Goal: Task Accomplishment & Management: Complete application form

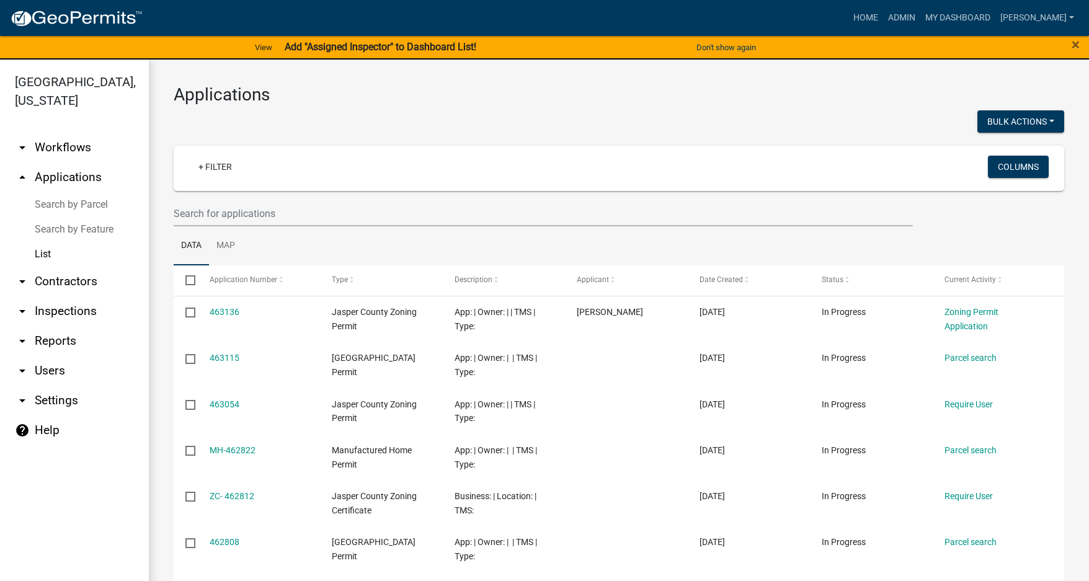
select select "3: 100"
click at [216, 217] on input "text" at bounding box center [543, 213] width 739 height 25
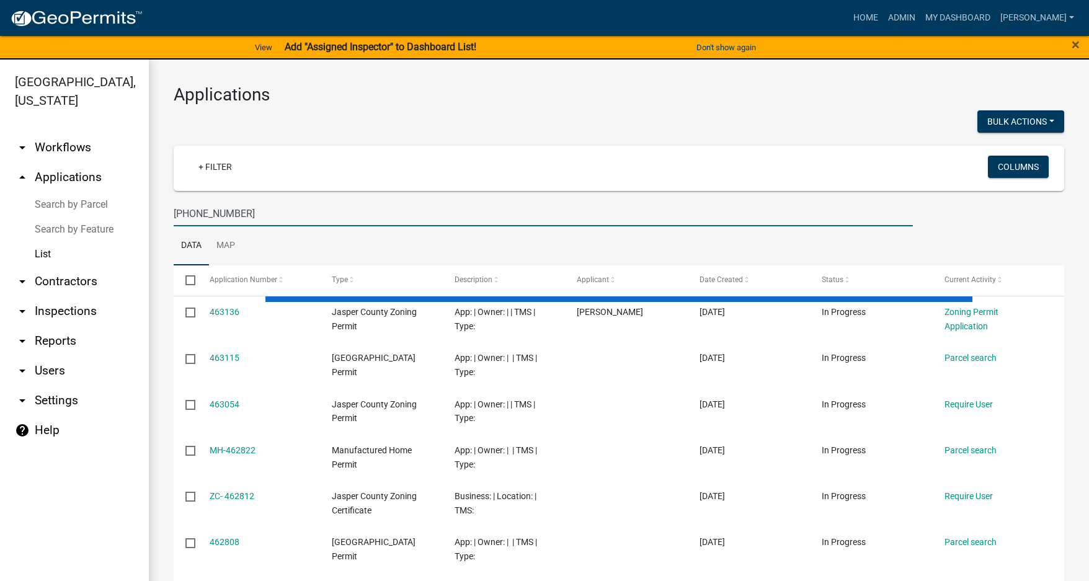
type input "[PHONE_NUMBER]"
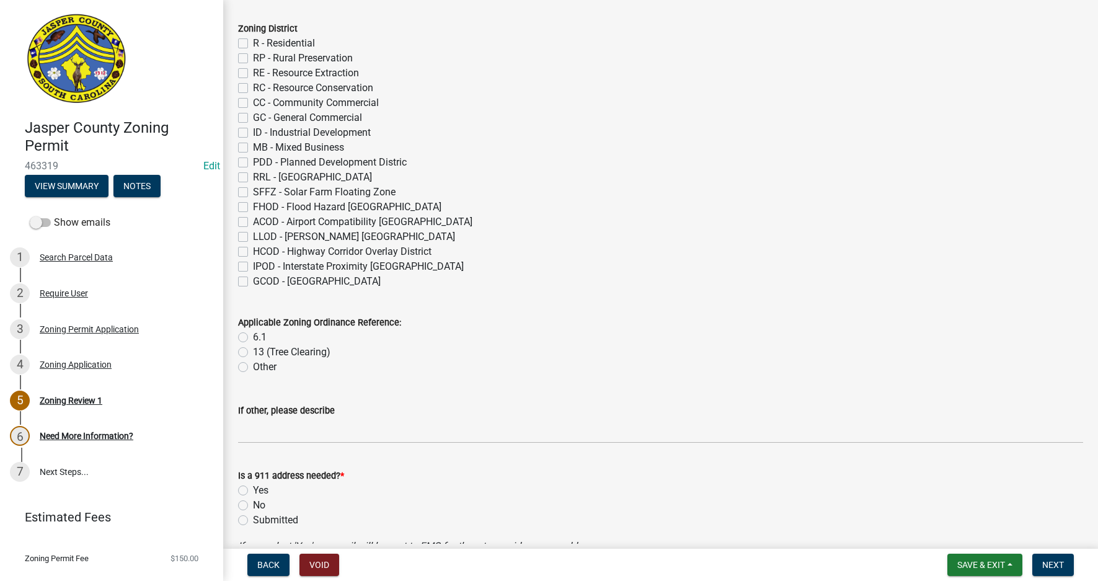
scroll to position [248, 0]
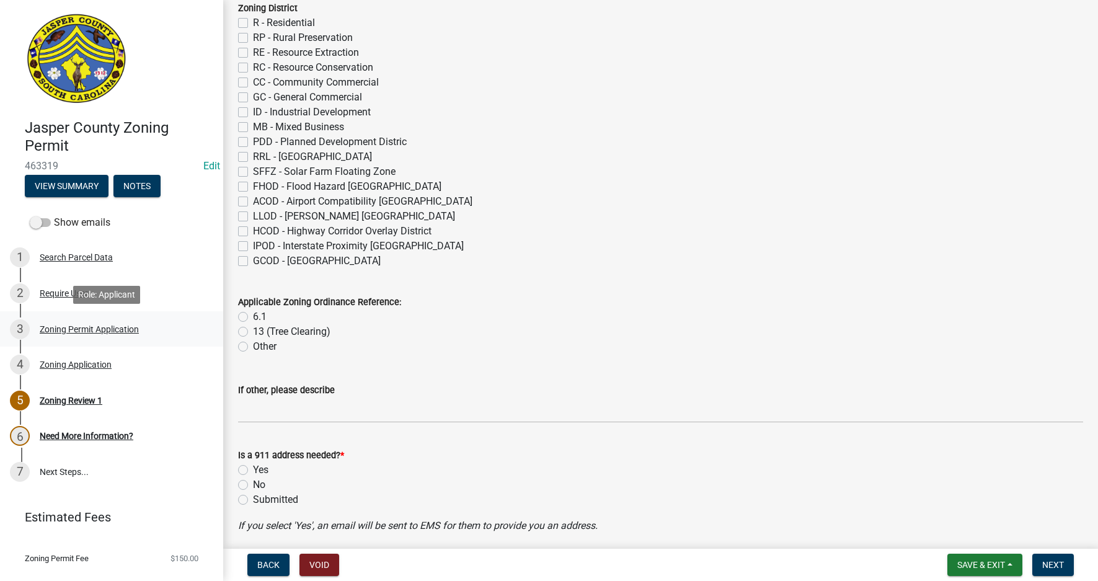
click at [71, 327] on div "Zoning Permit Application" at bounding box center [89, 329] width 99 height 9
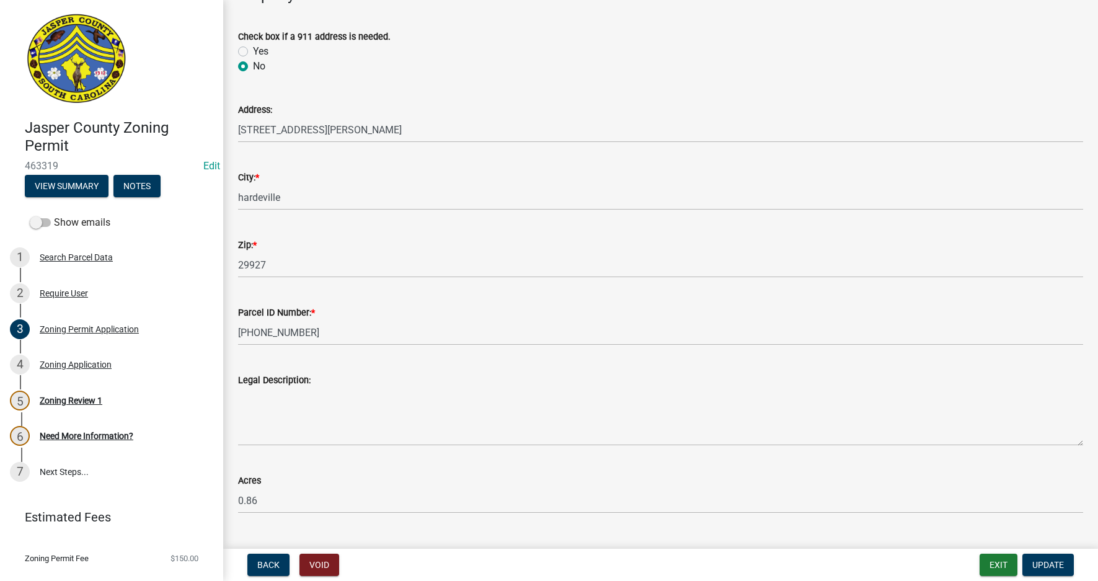
scroll to position [558, 0]
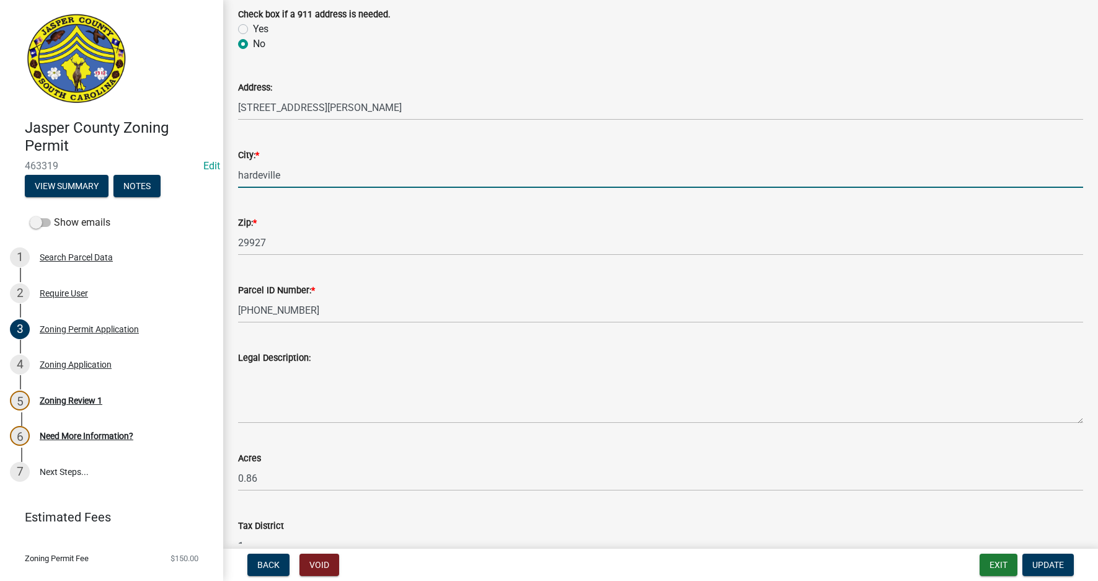
click at [244, 175] on input "hardeville" at bounding box center [660, 174] width 845 height 25
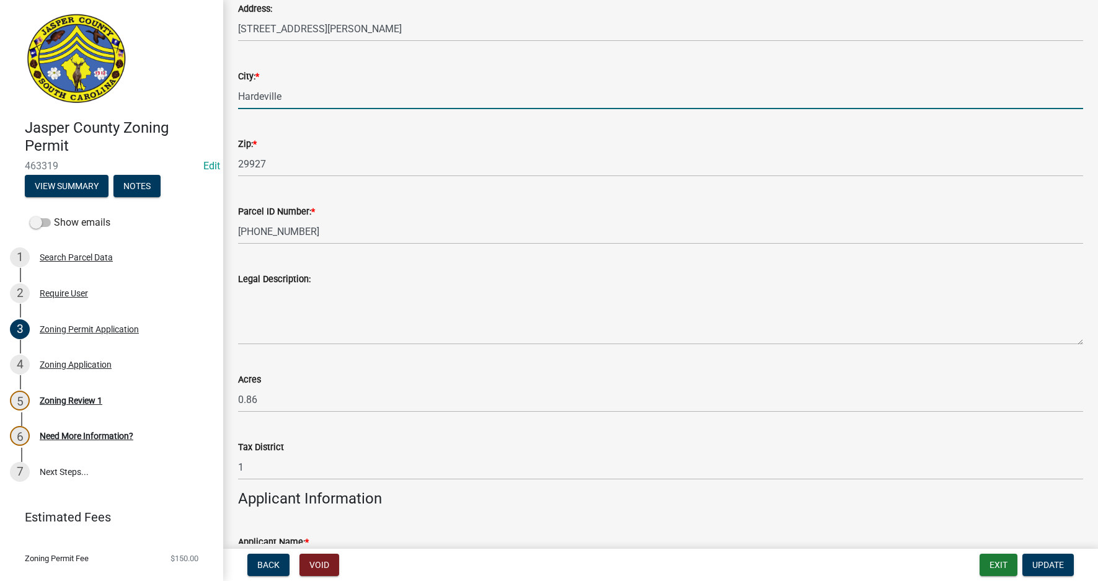
scroll to position [620, 0]
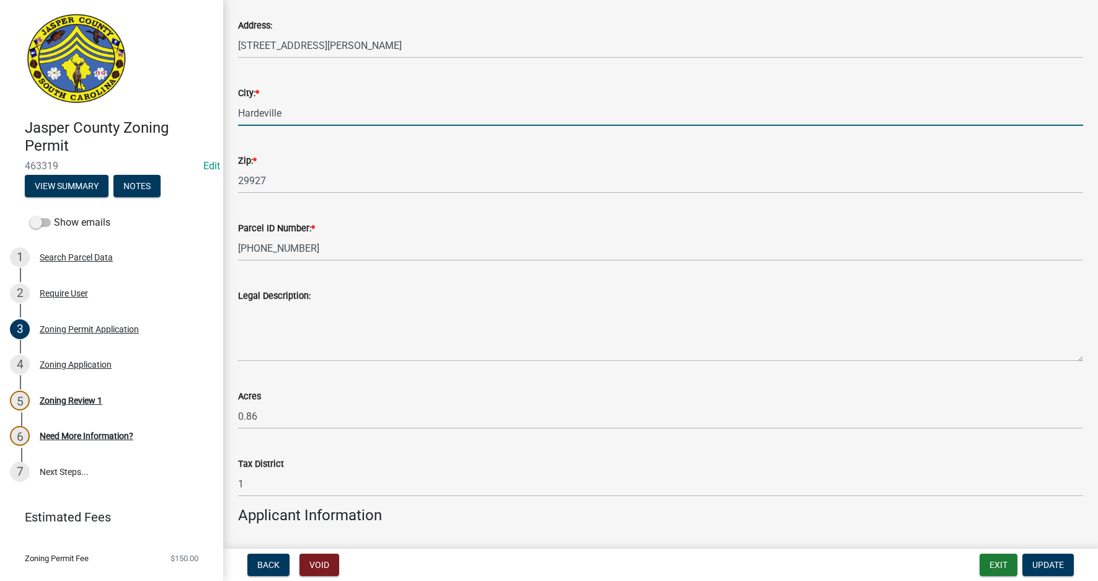
click at [265, 110] on input "Hardeville" at bounding box center [660, 112] width 845 height 25
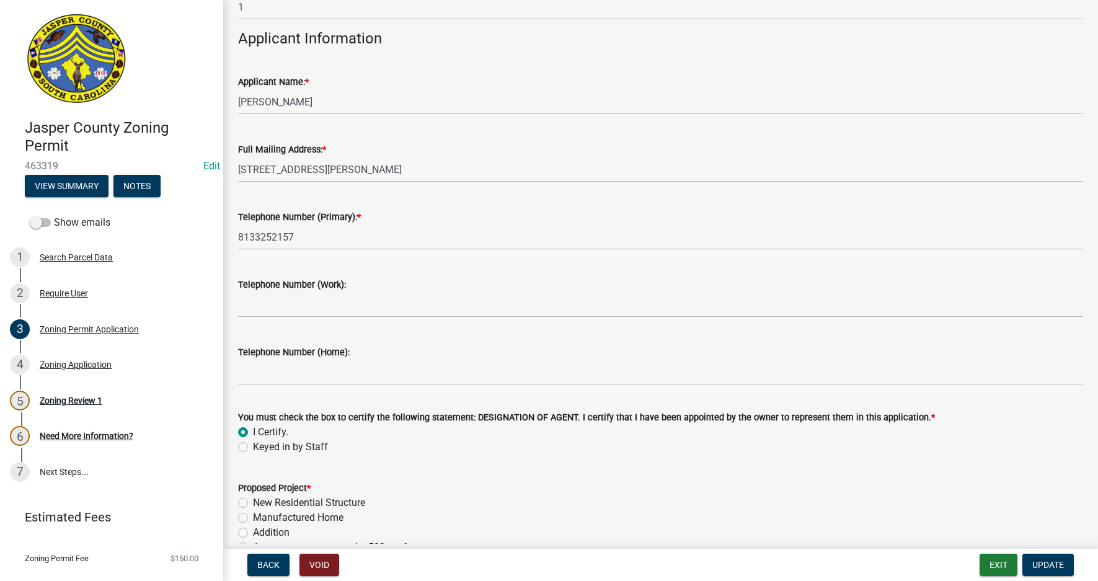
scroll to position [1116, 0]
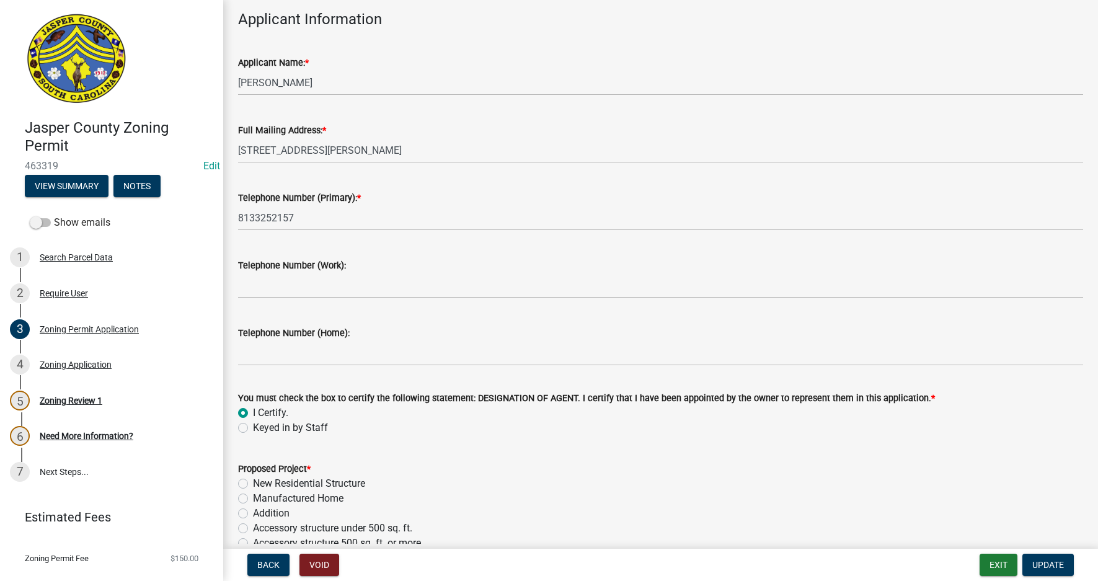
type input "Hardeeville"
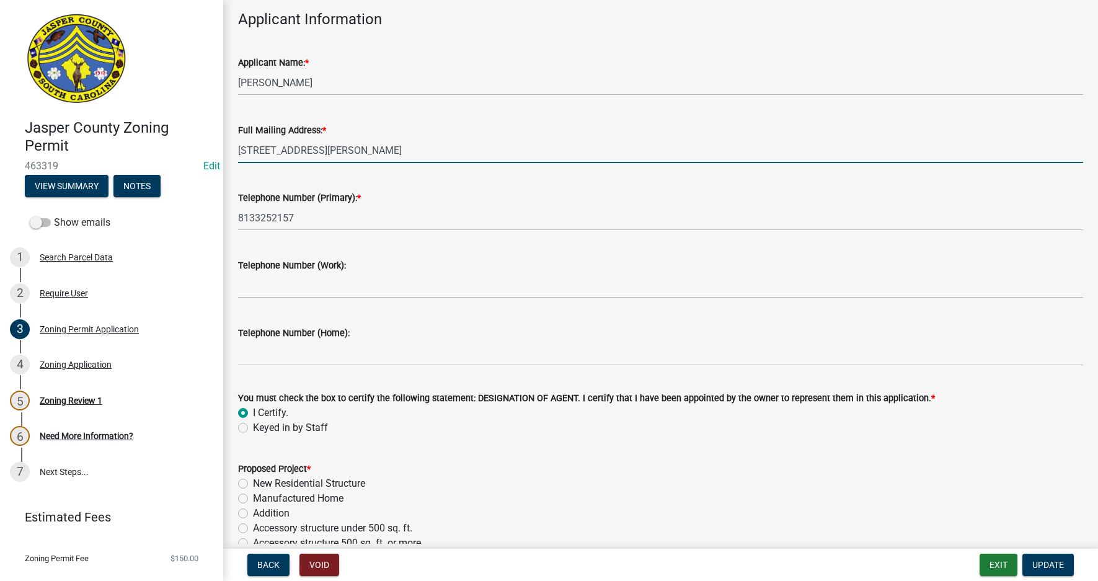
click at [262, 149] on input "839 william hilton pkwy, unit 35" at bounding box center [660, 150] width 845 height 25
click at [296, 151] on input "839 William hilton pkwy, unit 35" at bounding box center [660, 150] width 845 height 25
click at [321, 151] on input "839 William Hilton pkwy, unit 35" at bounding box center [660, 150] width 845 height 25
click at [319, 151] on input "839 William Hiltonpkwy, unit 35" at bounding box center [660, 150] width 845 height 25
click at [324, 150] on input "839 William Hilton pkwy, unit 35" at bounding box center [660, 150] width 845 height 25
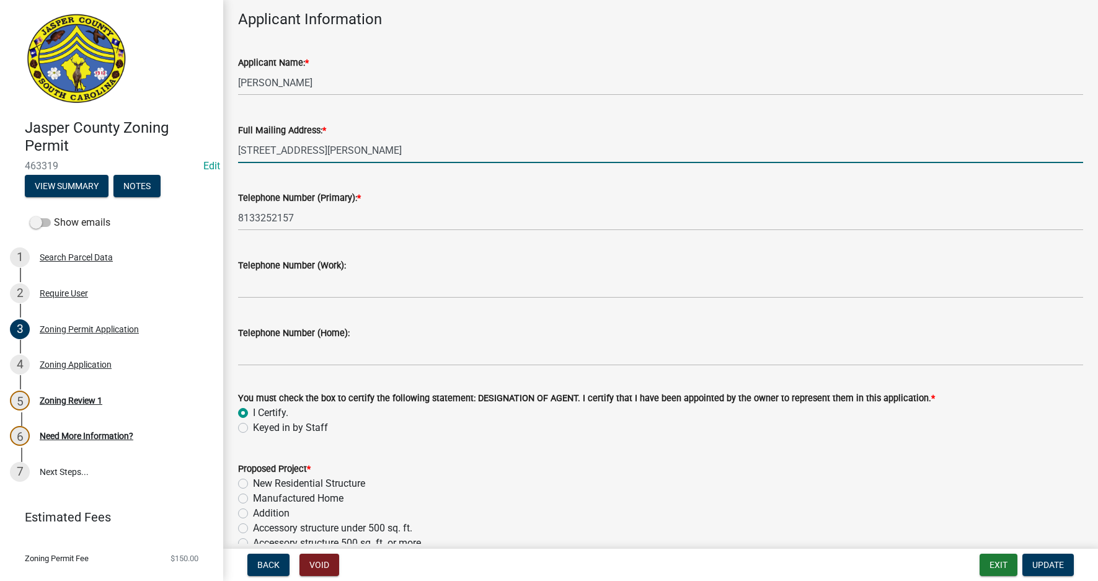
click at [352, 152] on input "839 William Hilton Pkwy, unit 35" at bounding box center [660, 150] width 845 height 25
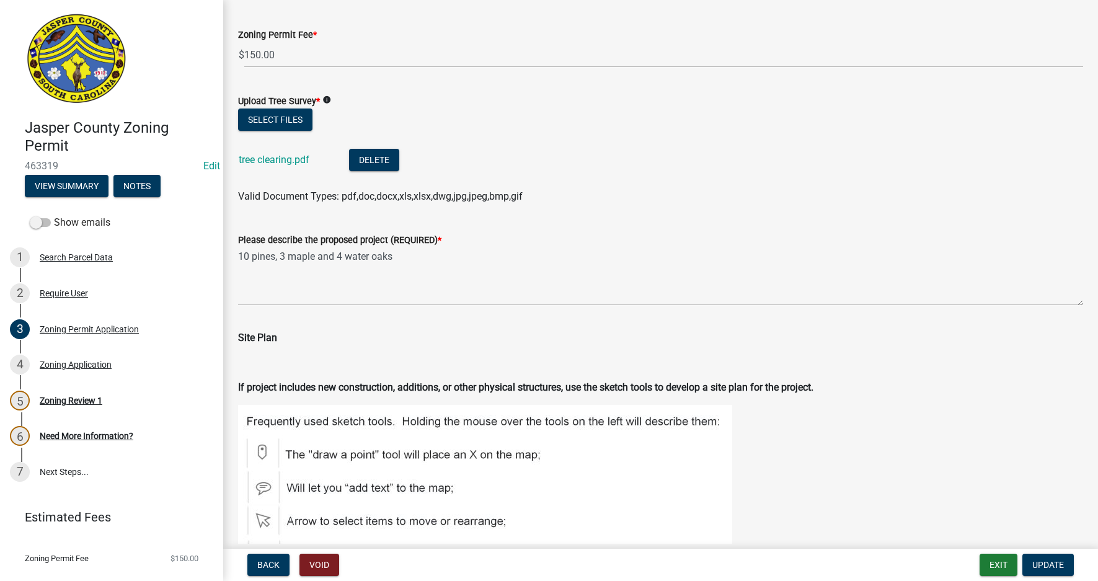
scroll to position [1736, 0]
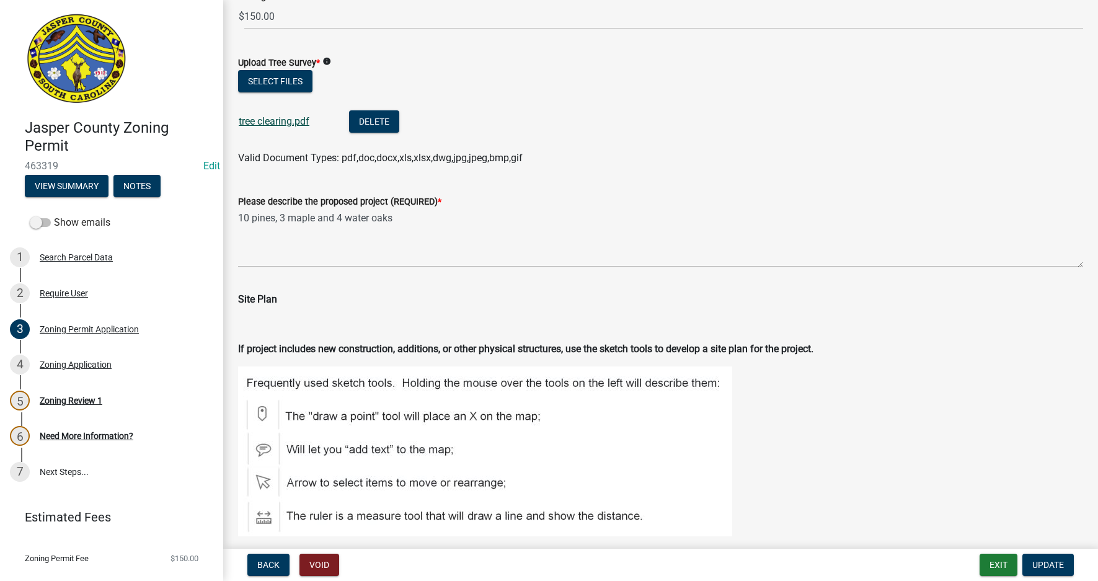
type input "839 William Hilton Pkwy, Unit 35"
click at [285, 123] on link "tree clearing.pdf" at bounding box center [274, 121] width 71 height 12
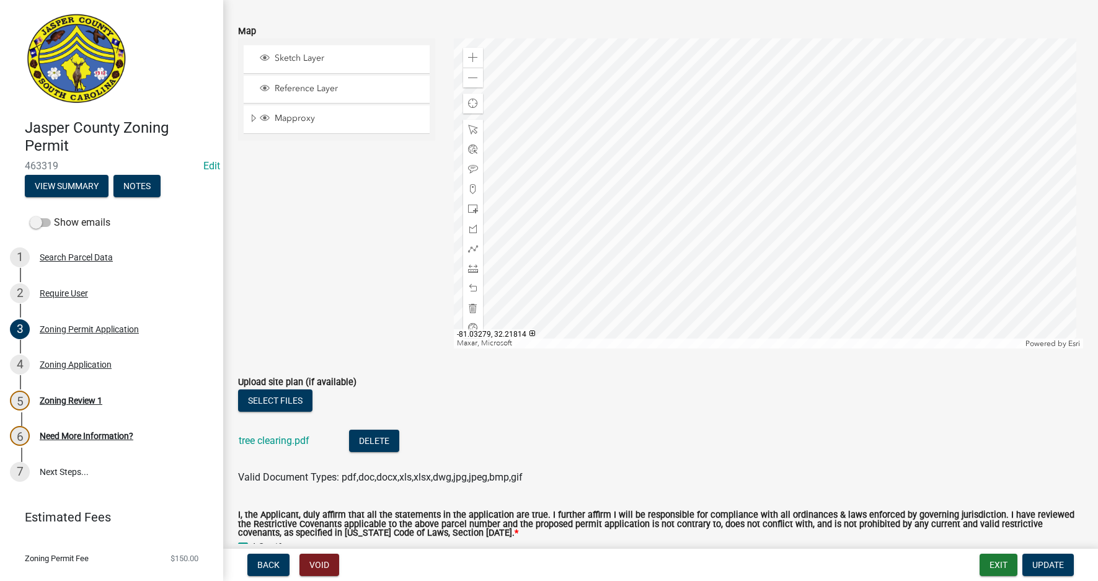
scroll to position [2294, 0]
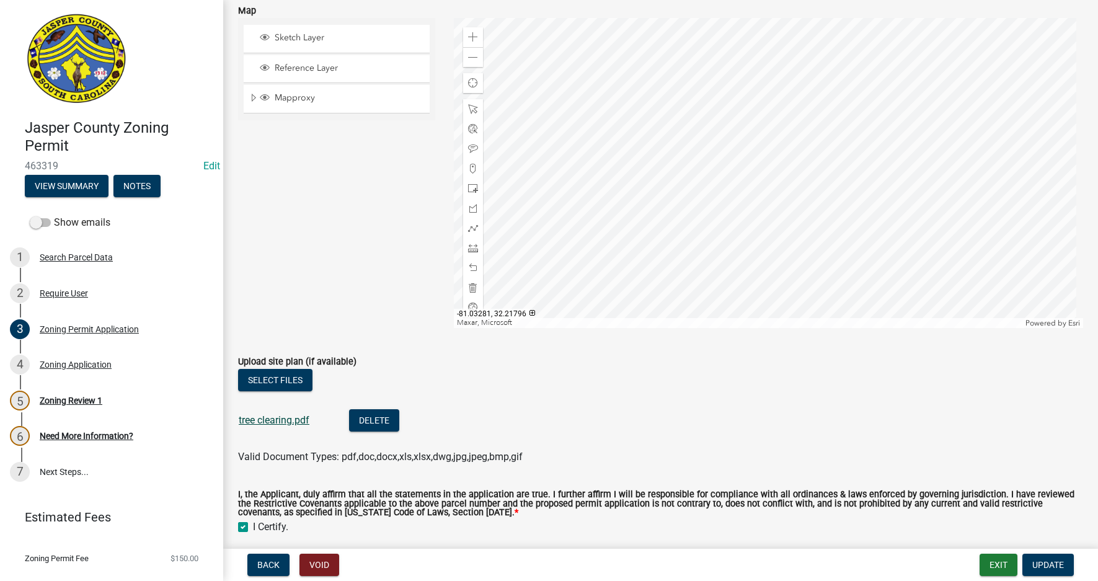
click at [277, 418] on link "tree clearing.pdf" at bounding box center [274, 420] width 71 height 12
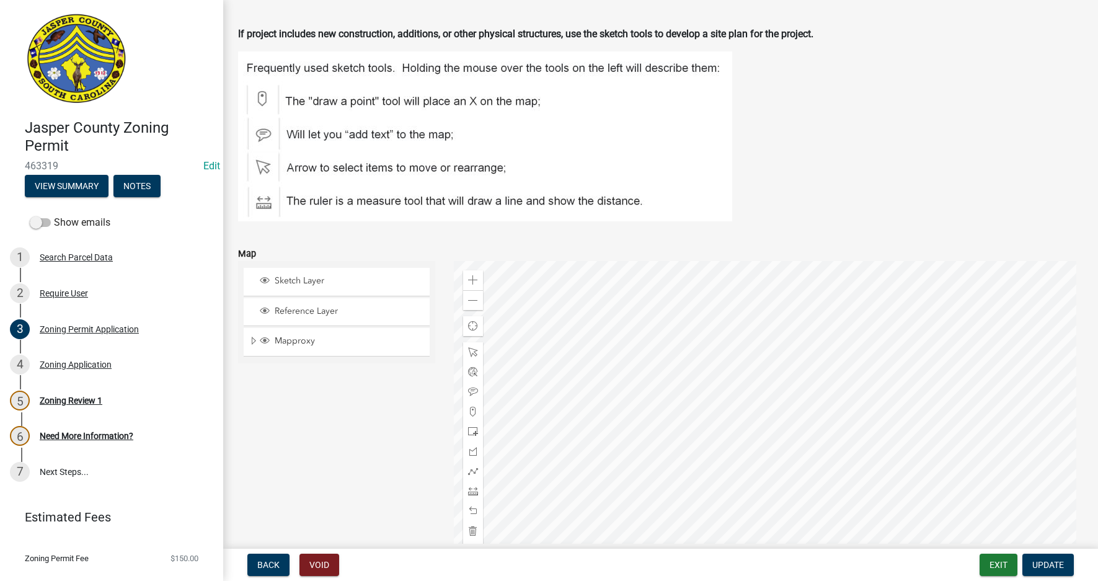
scroll to position [2113, 0]
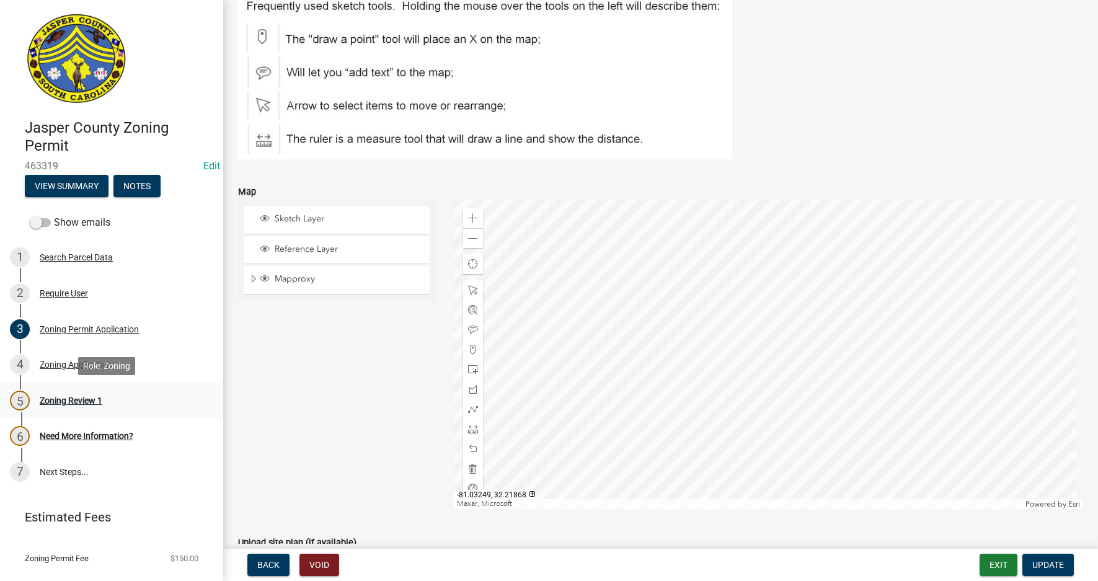
click at [70, 398] on div "Zoning Review 1" at bounding box center [71, 400] width 63 height 9
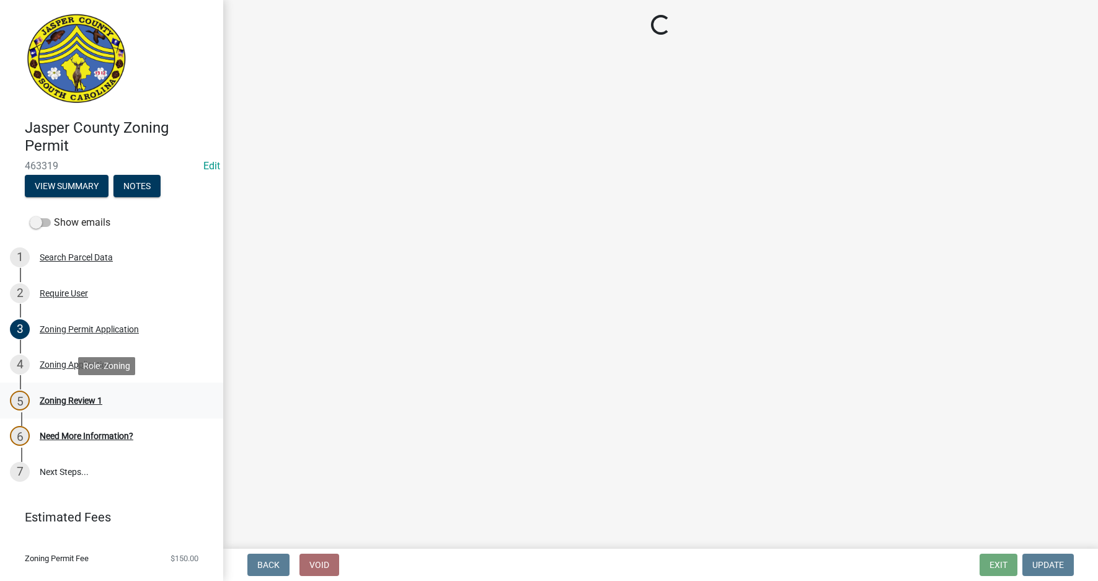
scroll to position [0, 0]
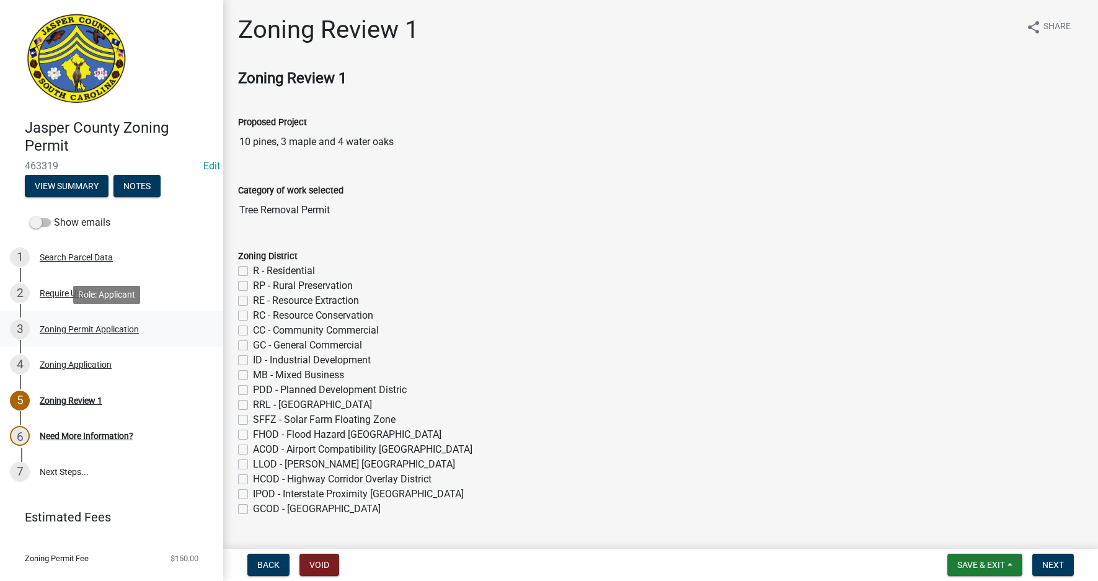
click at [71, 329] on div "Zoning Permit Application" at bounding box center [89, 329] width 99 height 9
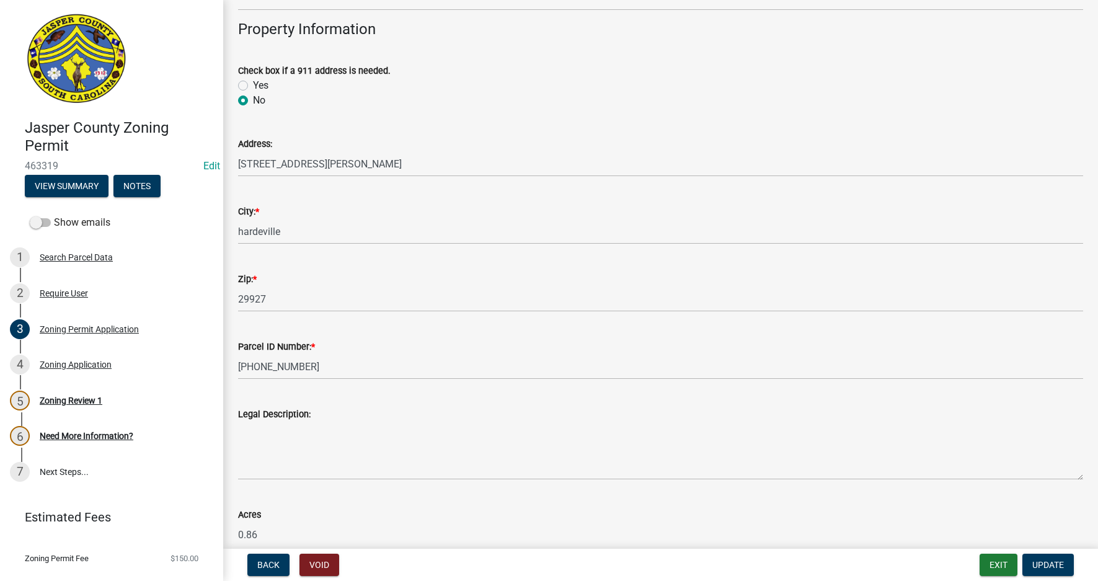
scroll to position [434, 0]
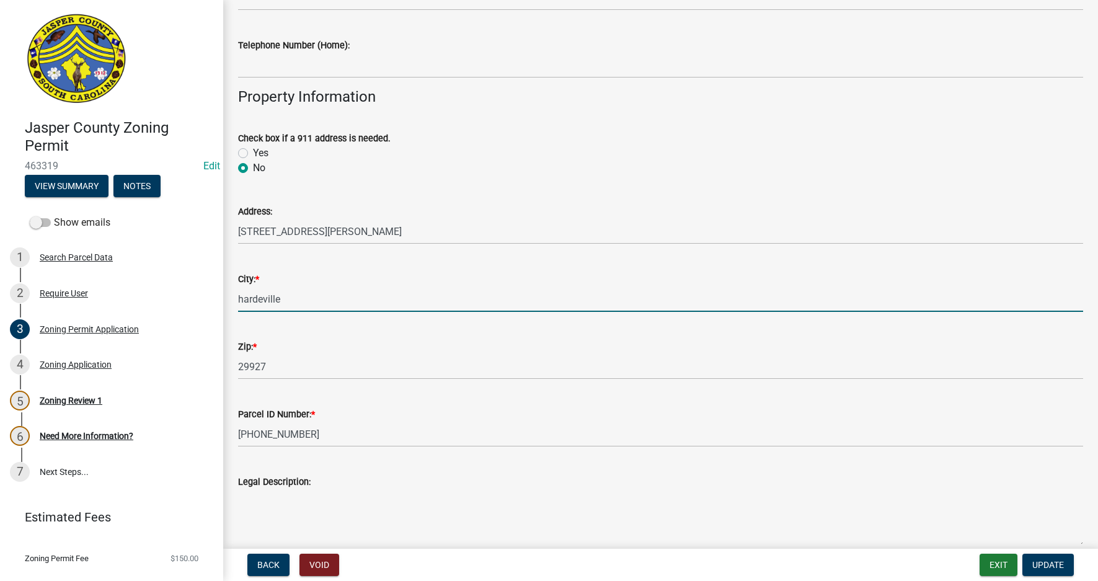
click at [244, 299] on input "hardeville" at bounding box center [660, 298] width 845 height 25
click at [265, 301] on input "Hardeville" at bounding box center [660, 298] width 845 height 25
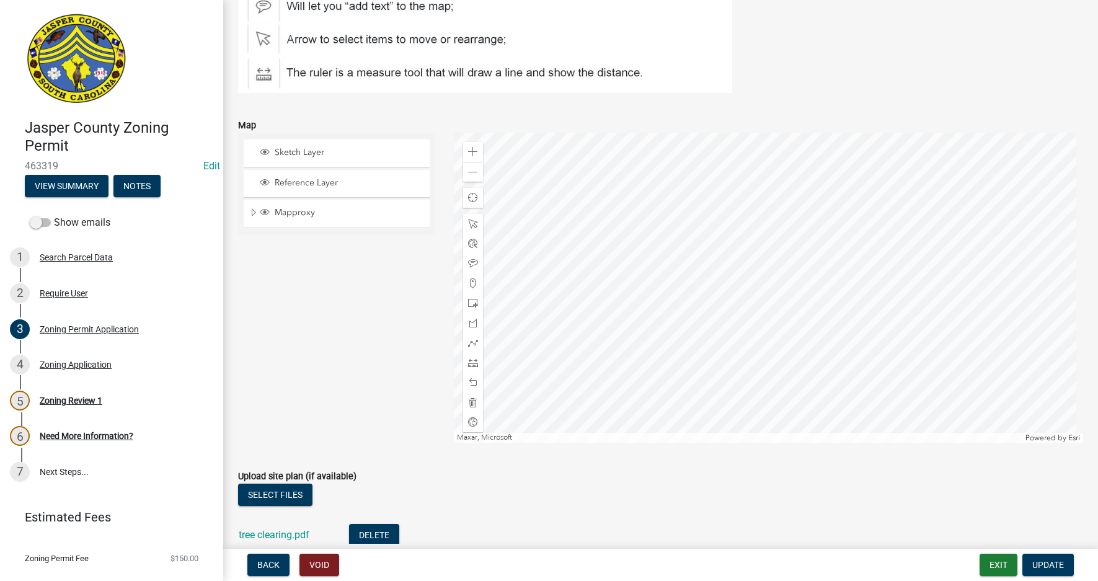
scroll to position [2232, 0]
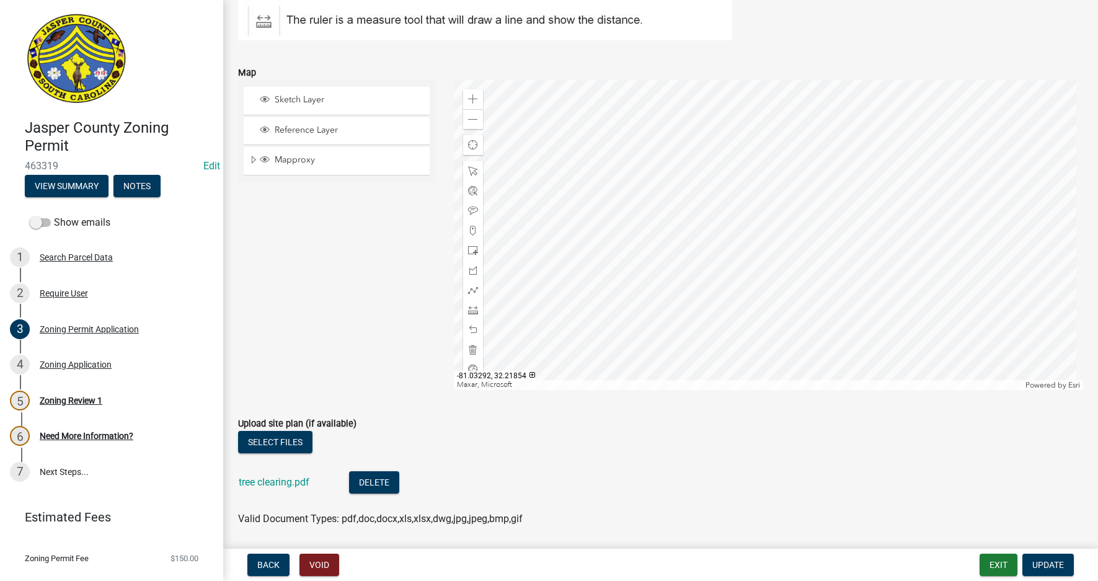
type input "Hardeeville"
click at [249, 162] on span "Expand" at bounding box center [254, 160] width 10 height 12
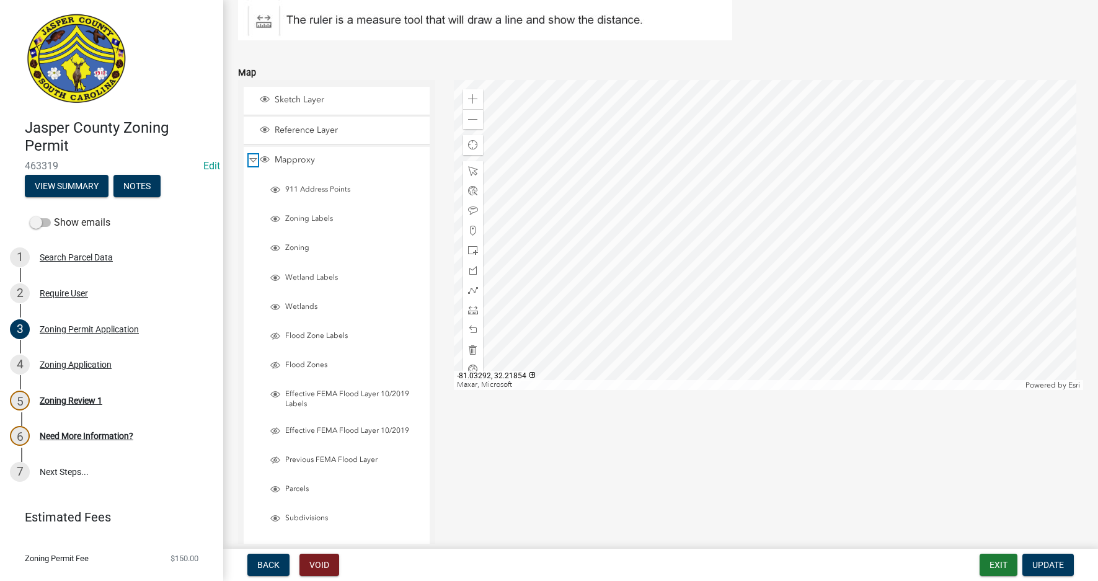
click at [251, 161] on span "Collapse" at bounding box center [253, 160] width 9 height 12
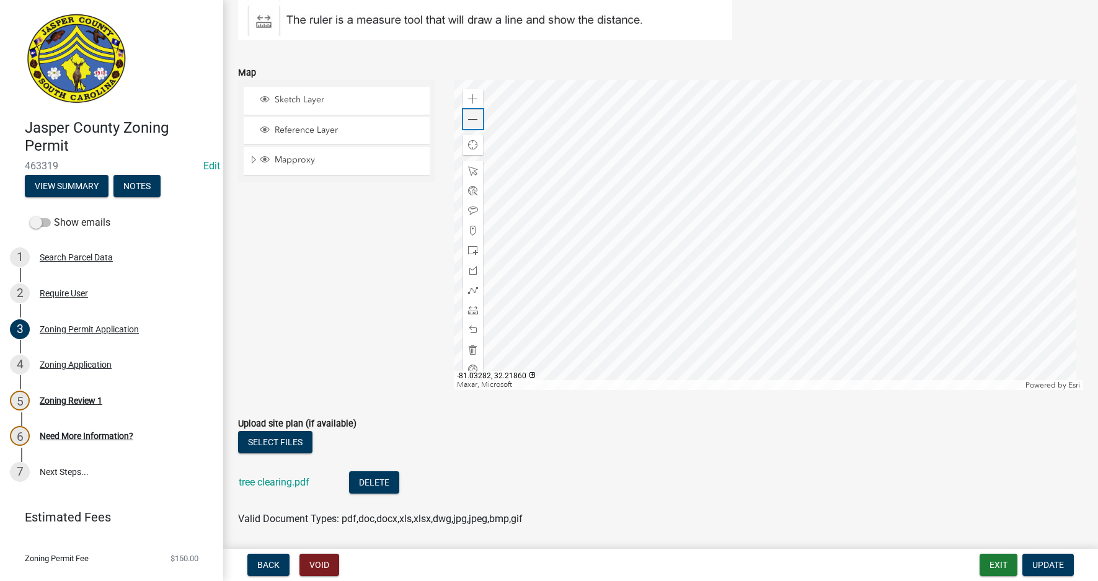
click at [473, 116] on span at bounding box center [473, 120] width 10 height 10
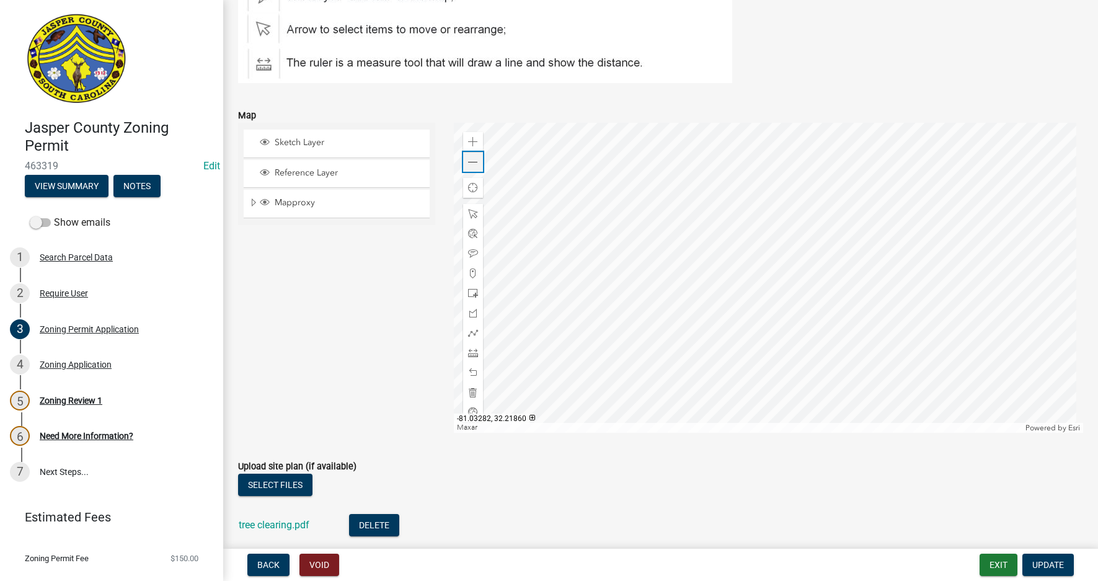
scroll to position [2170, 0]
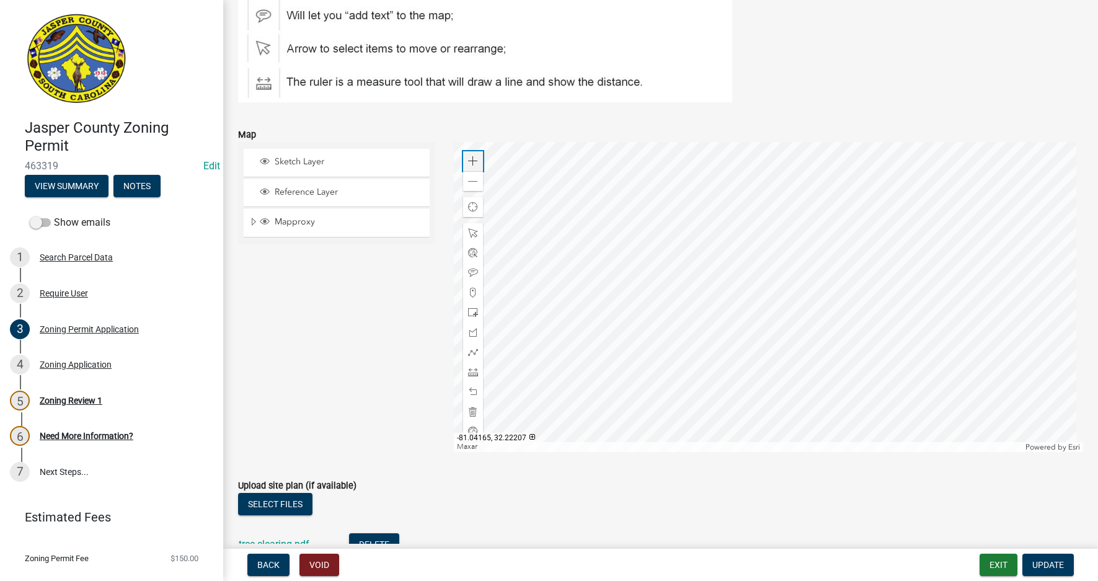
click at [468, 159] on span at bounding box center [473, 161] width 10 height 10
click at [470, 159] on span at bounding box center [473, 161] width 10 height 10
click at [249, 219] on span "Expand" at bounding box center [254, 222] width 10 height 12
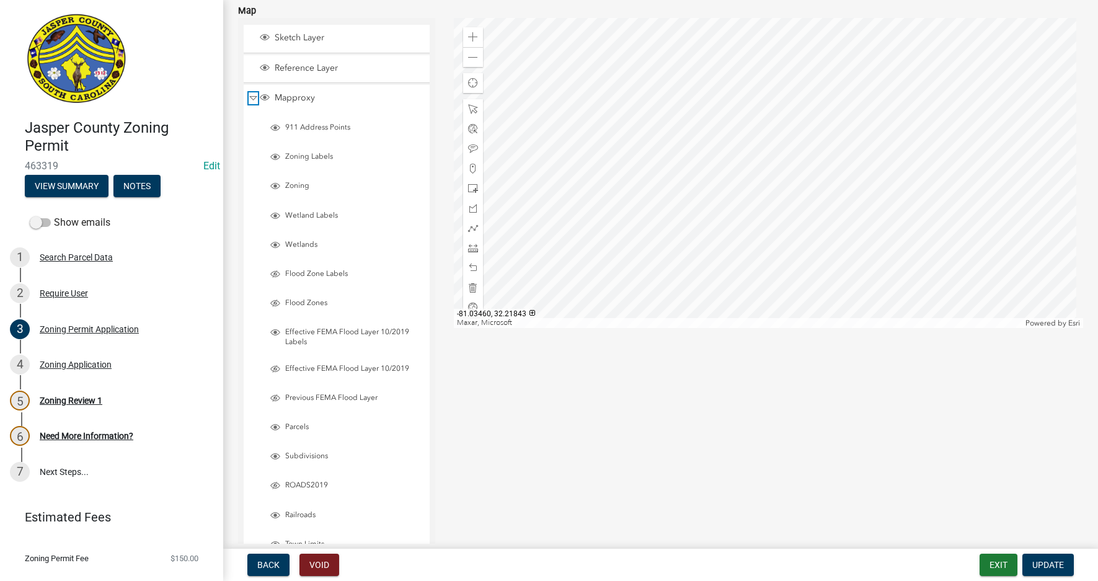
scroll to position [2232, 0]
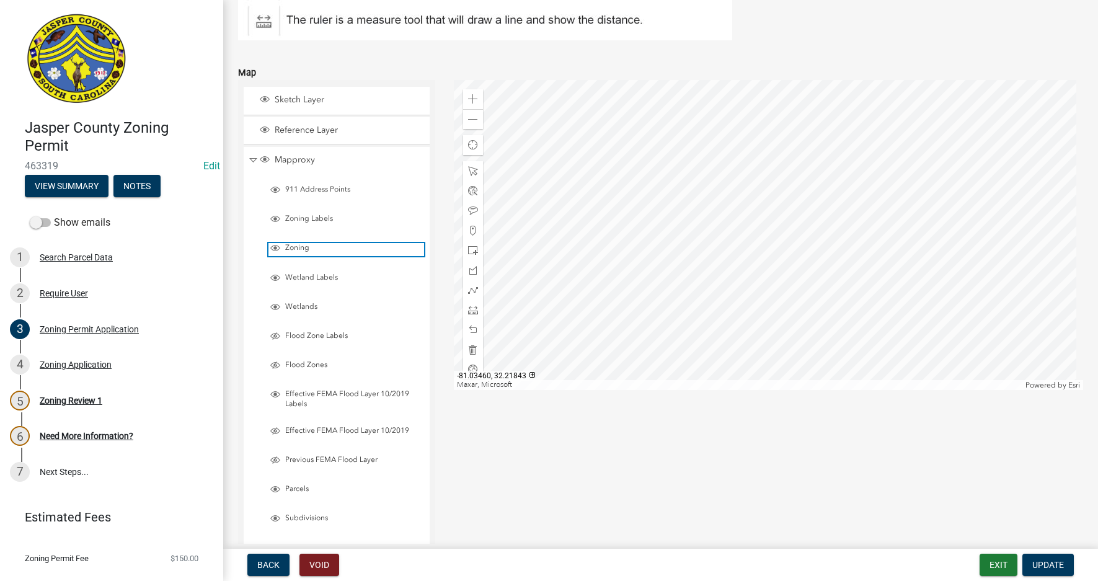
click at [277, 246] on span "Layer List" at bounding box center [275, 248] width 10 height 10
click at [1060, 560] on span "Update" at bounding box center [1048, 565] width 32 height 10
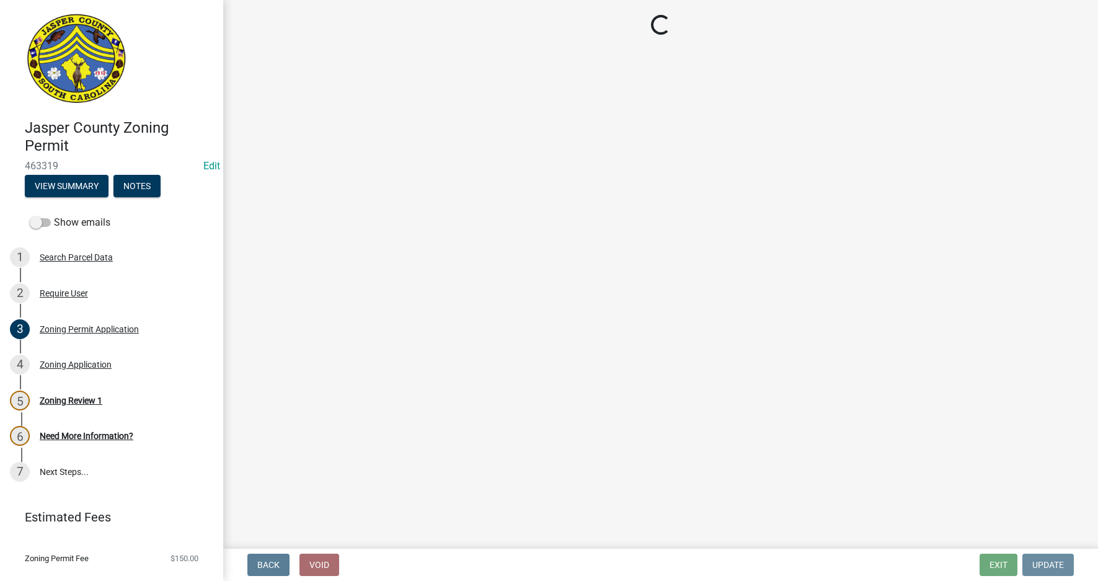
scroll to position [0, 0]
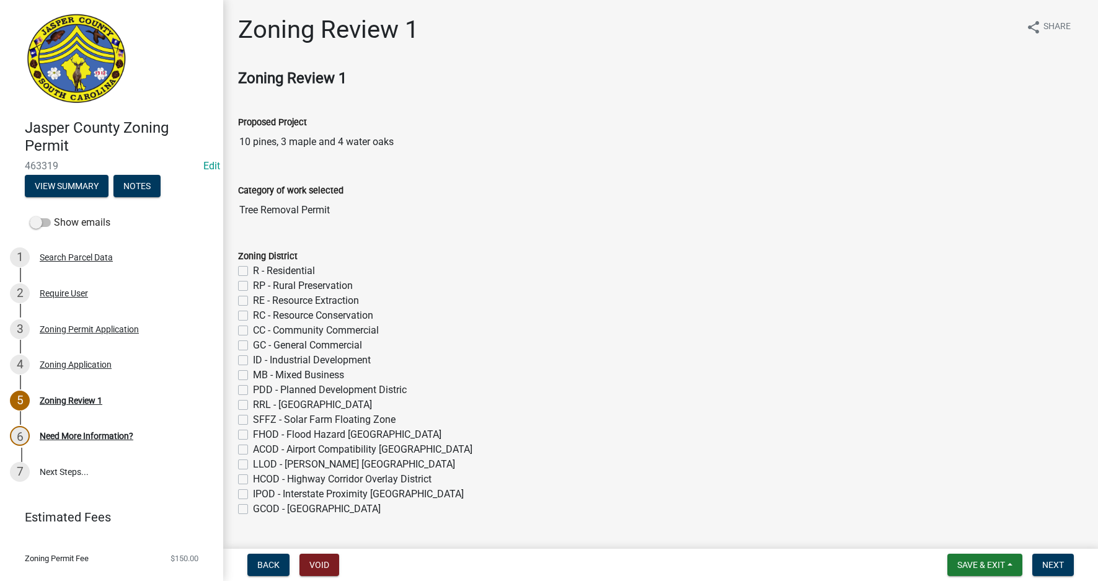
click at [253, 269] on label "R - Residential" at bounding box center [284, 270] width 62 height 15
click at [253, 269] on input "R - Residential" at bounding box center [257, 267] width 8 height 8
checkbox input "true"
checkbox input "false"
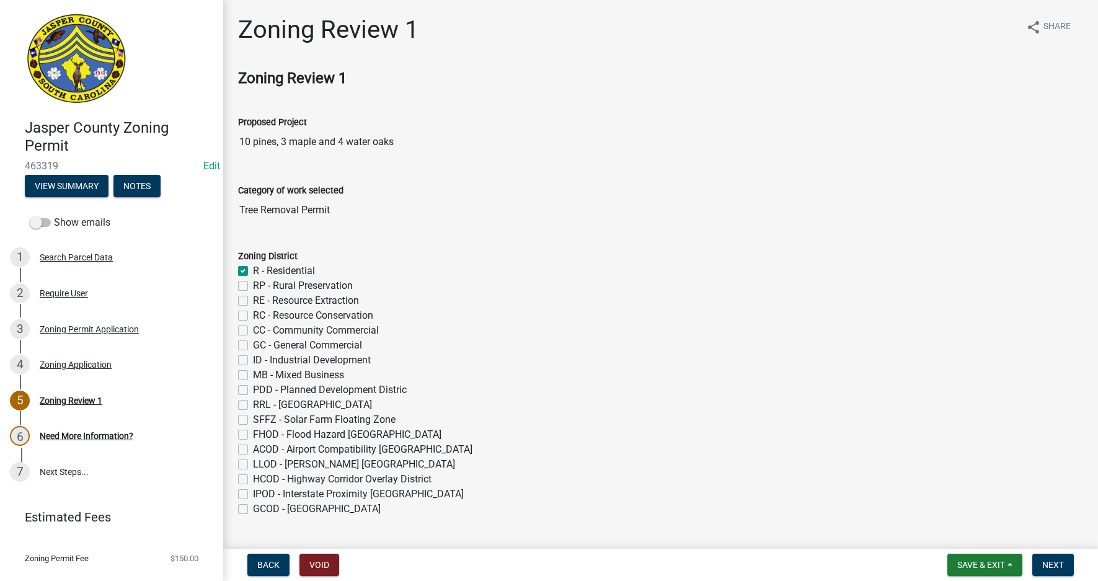
checkbox input "false"
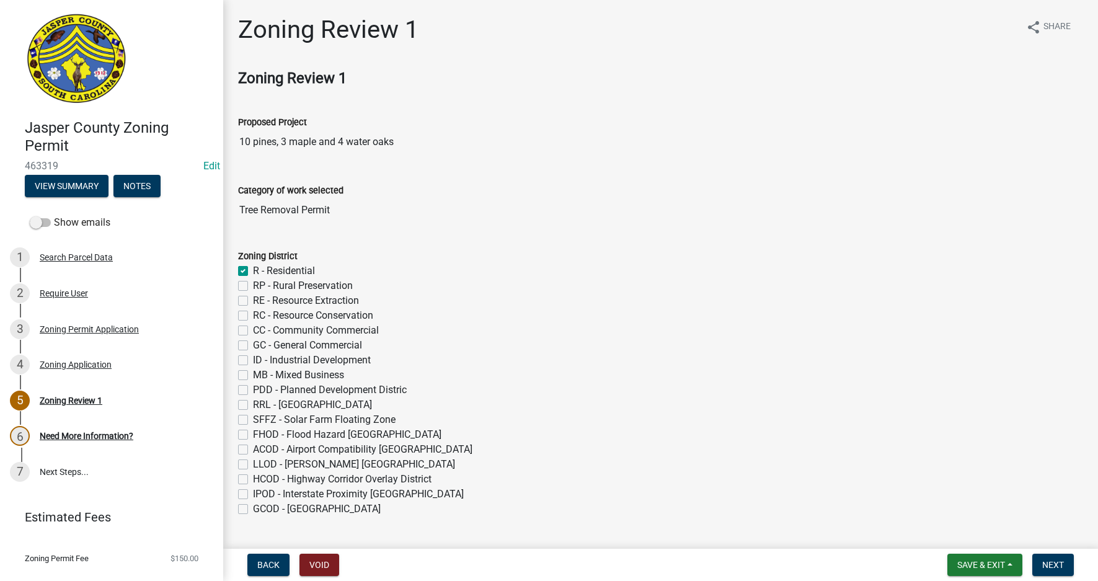
checkbox input "false"
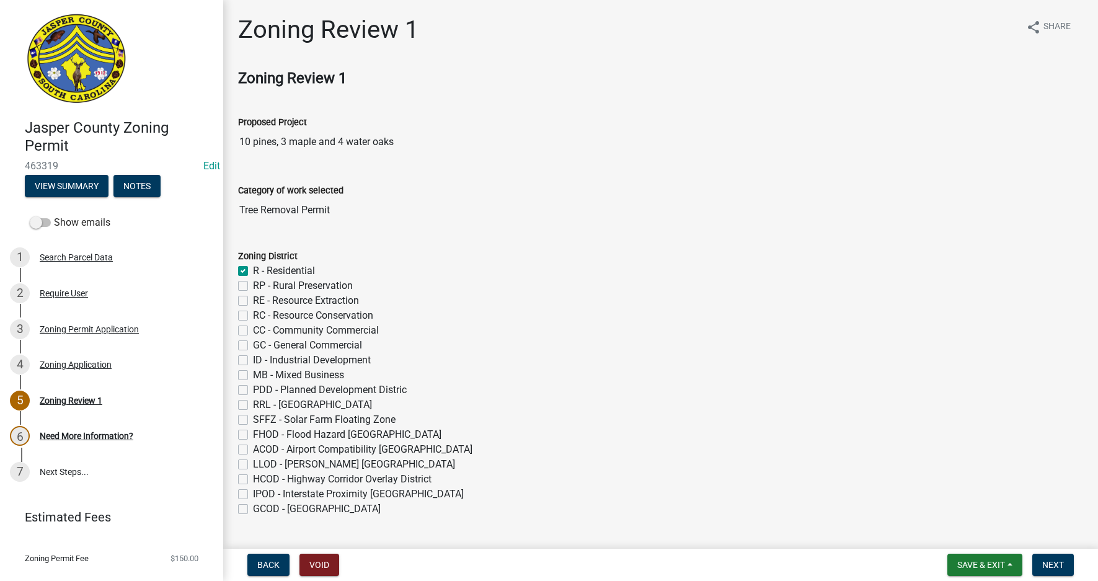
checkbox input "false"
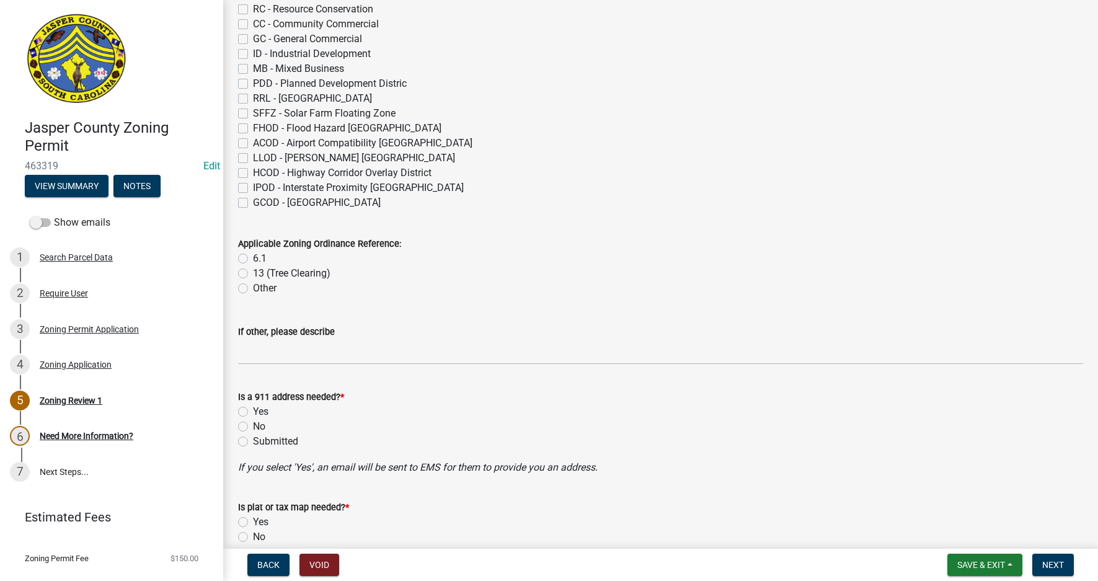
scroll to position [310, 0]
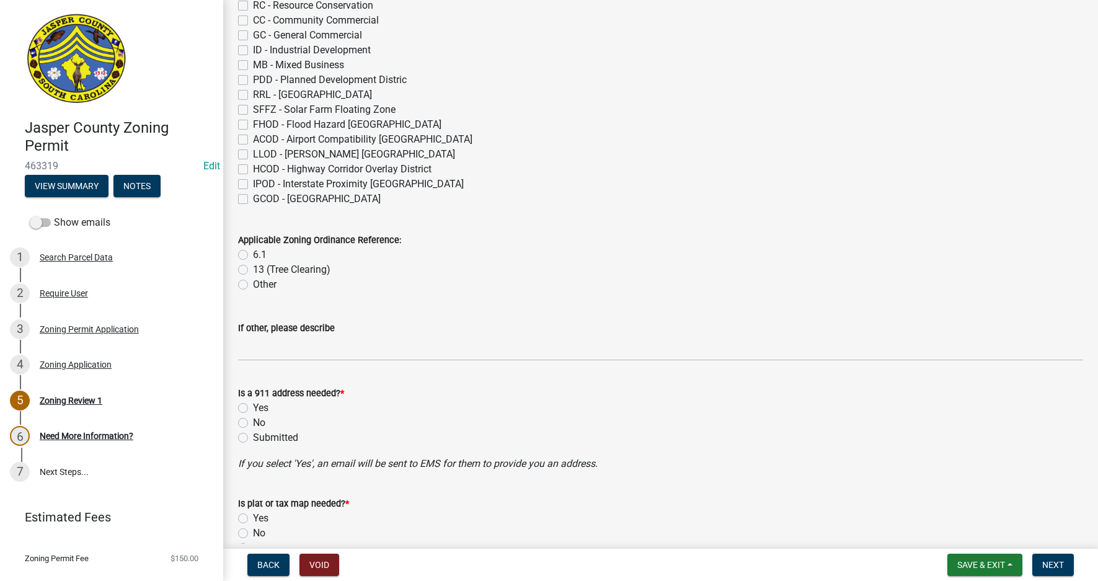
click at [253, 273] on label "13 (Tree Clearing)" at bounding box center [291, 269] width 77 height 15
click at [253, 270] on input "13 (Tree Clearing)" at bounding box center [257, 266] width 8 height 8
radio input "true"
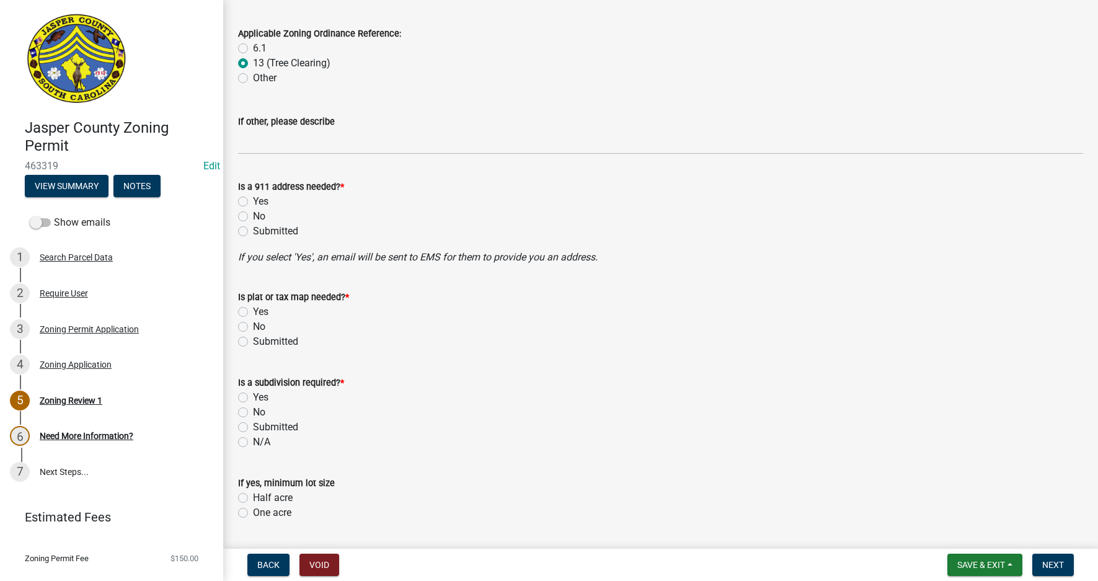
scroll to position [558, 0]
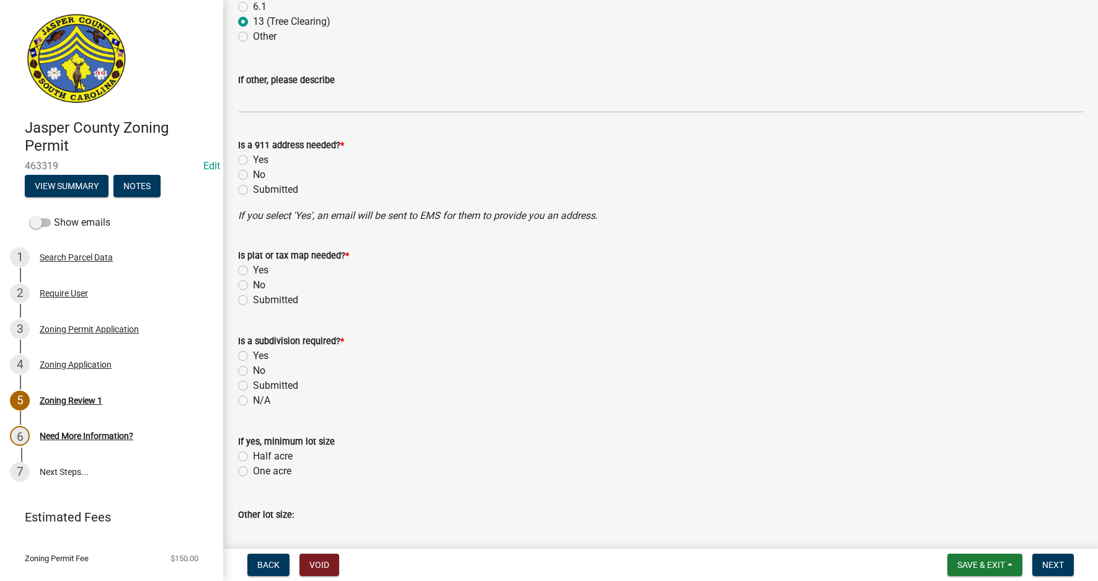
click at [253, 176] on label "No" at bounding box center [259, 174] width 12 height 15
click at [253, 175] on input "No" at bounding box center [257, 171] width 8 height 8
radio input "true"
click at [253, 288] on label "No" at bounding box center [259, 285] width 12 height 15
click at [253, 286] on input "No" at bounding box center [257, 282] width 8 height 8
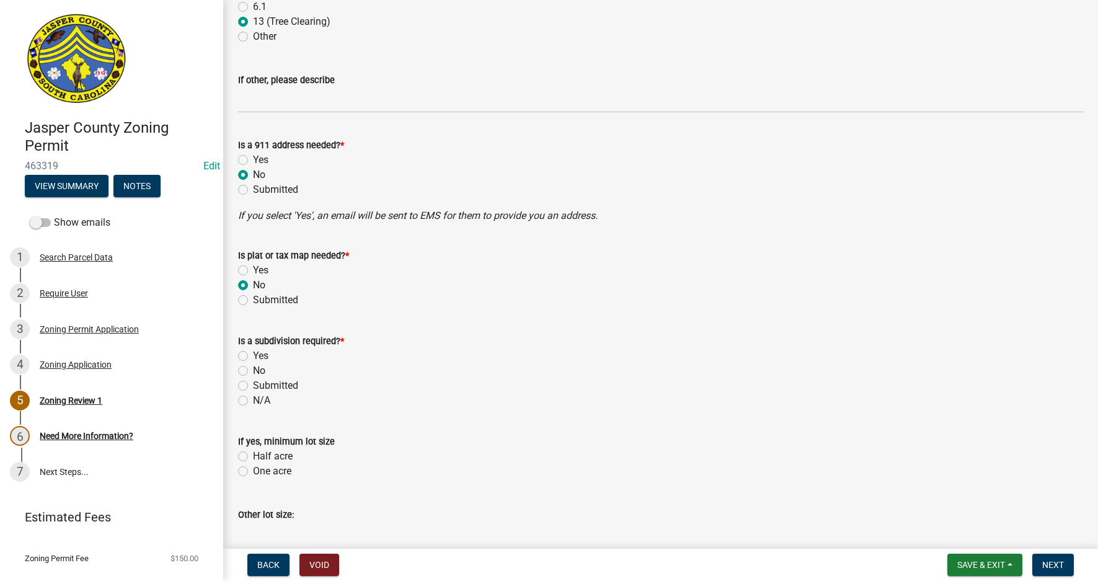
radio input "true"
click at [253, 372] on label "No" at bounding box center [259, 370] width 12 height 15
click at [253, 371] on input "No" at bounding box center [257, 367] width 8 height 8
radio input "true"
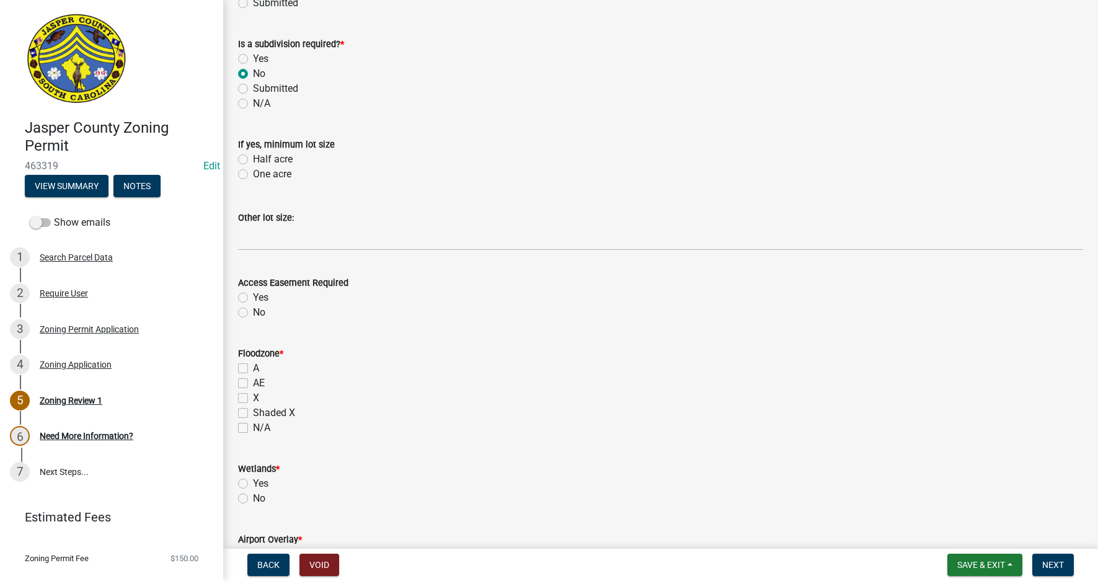
scroll to position [868, 0]
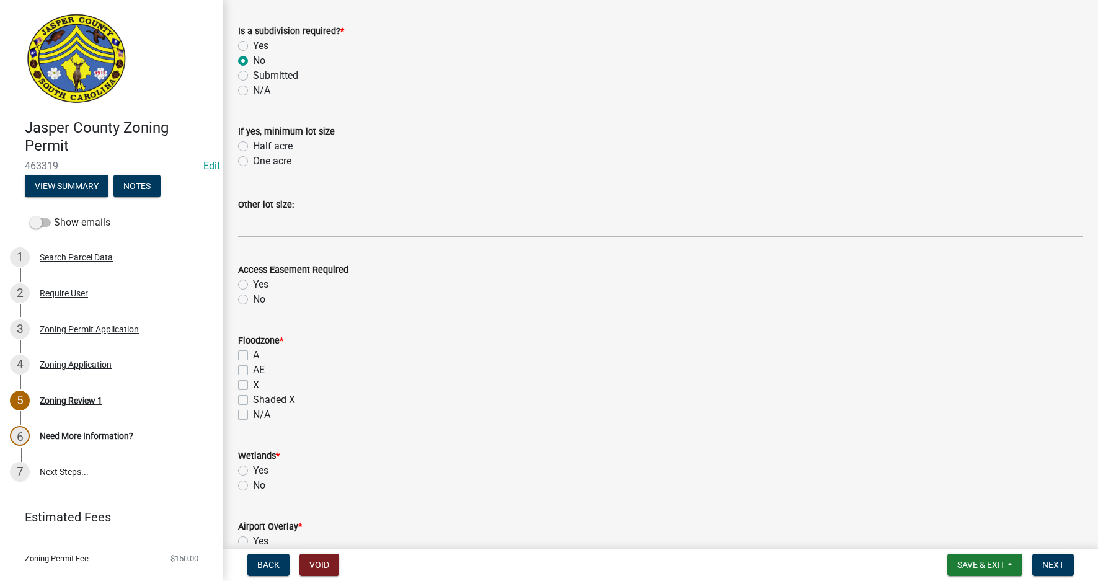
click at [253, 297] on label "No" at bounding box center [259, 299] width 12 height 15
click at [253, 297] on input "No" at bounding box center [257, 296] width 8 height 8
radio input "true"
click at [253, 417] on label "N/A" at bounding box center [261, 414] width 17 height 15
click at [253, 415] on input "N/A" at bounding box center [257, 411] width 8 height 8
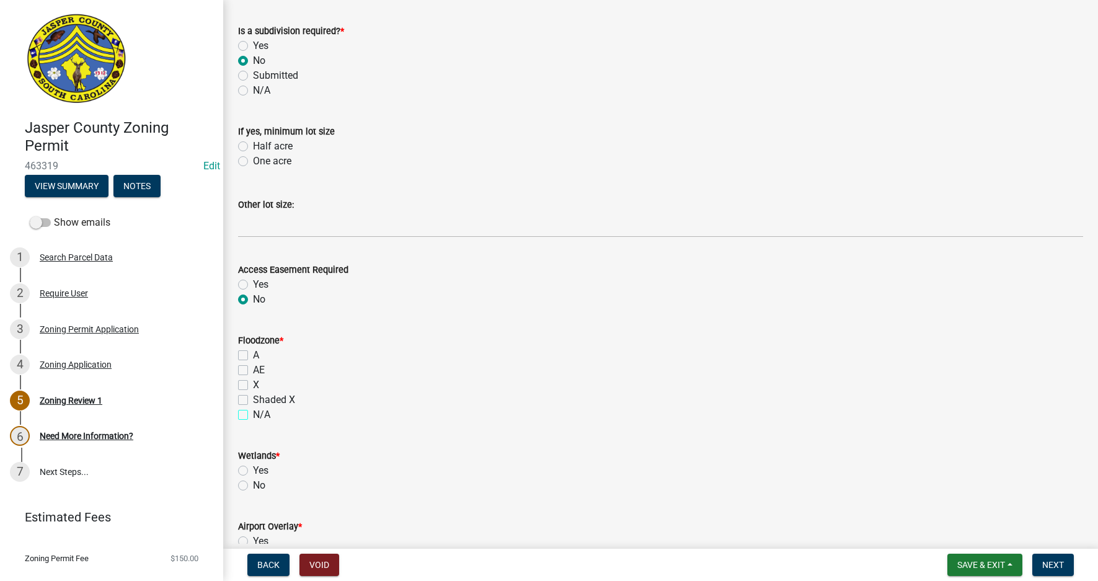
checkbox input "true"
checkbox input "false"
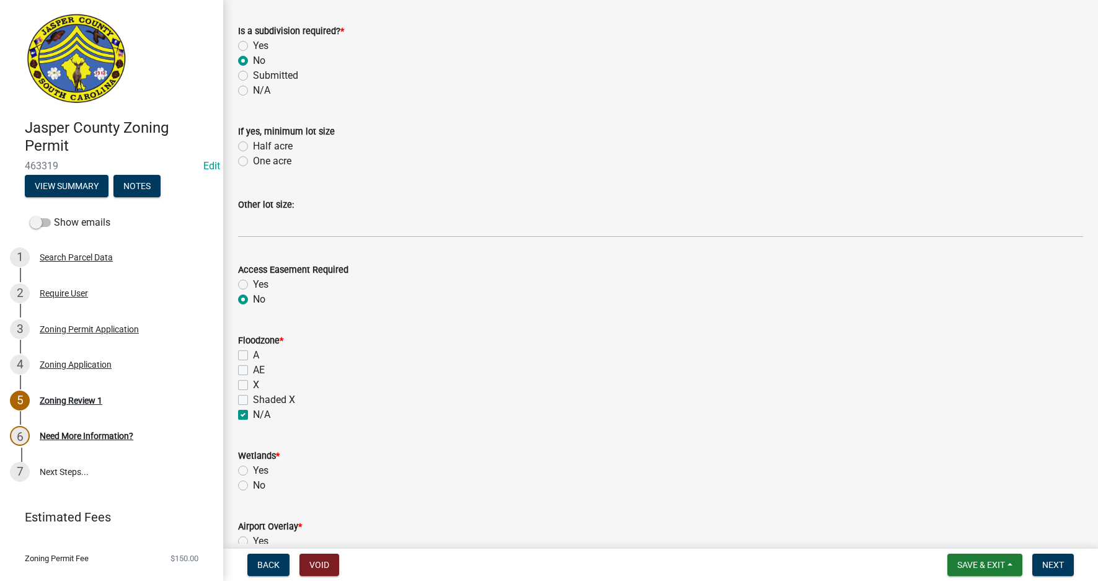
checkbox input "true"
click at [253, 487] on label "No" at bounding box center [259, 485] width 12 height 15
click at [253, 486] on input "No" at bounding box center [257, 482] width 8 height 8
radio input "true"
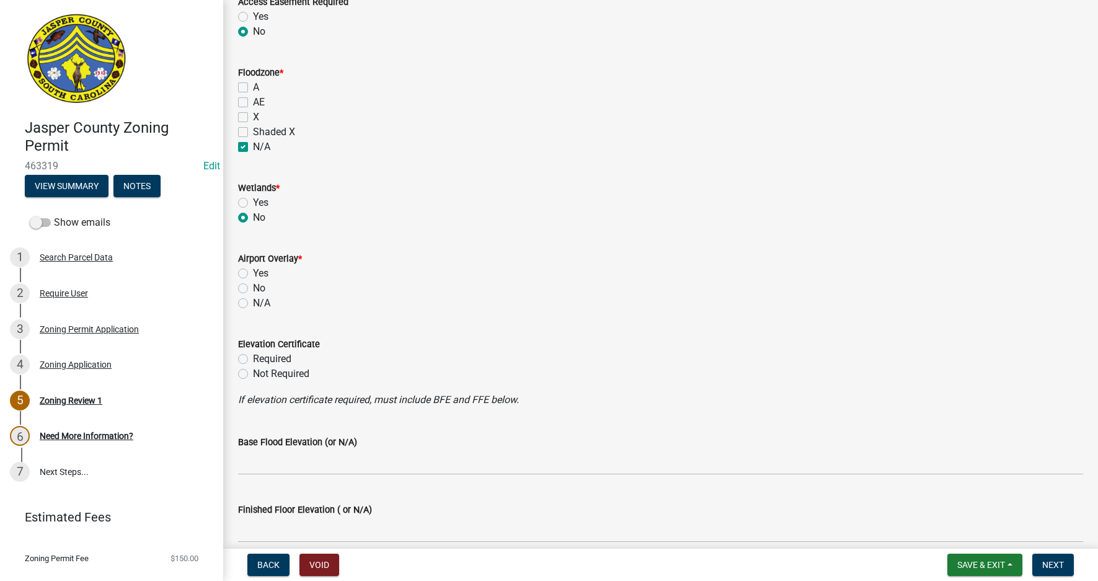
scroll to position [1178, 0]
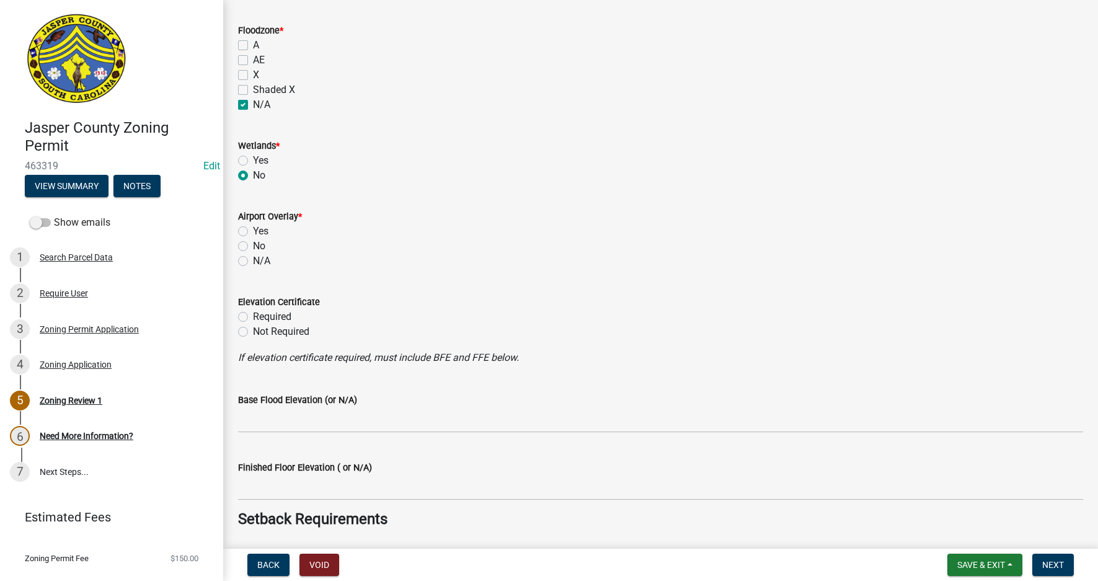
click at [253, 261] on label "N/A" at bounding box center [261, 261] width 17 height 15
click at [253, 261] on input "N/A" at bounding box center [257, 258] width 8 height 8
radio input "true"
click at [253, 332] on label "Not Required" at bounding box center [281, 331] width 56 height 15
click at [253, 332] on input "Not Required" at bounding box center [257, 328] width 8 height 8
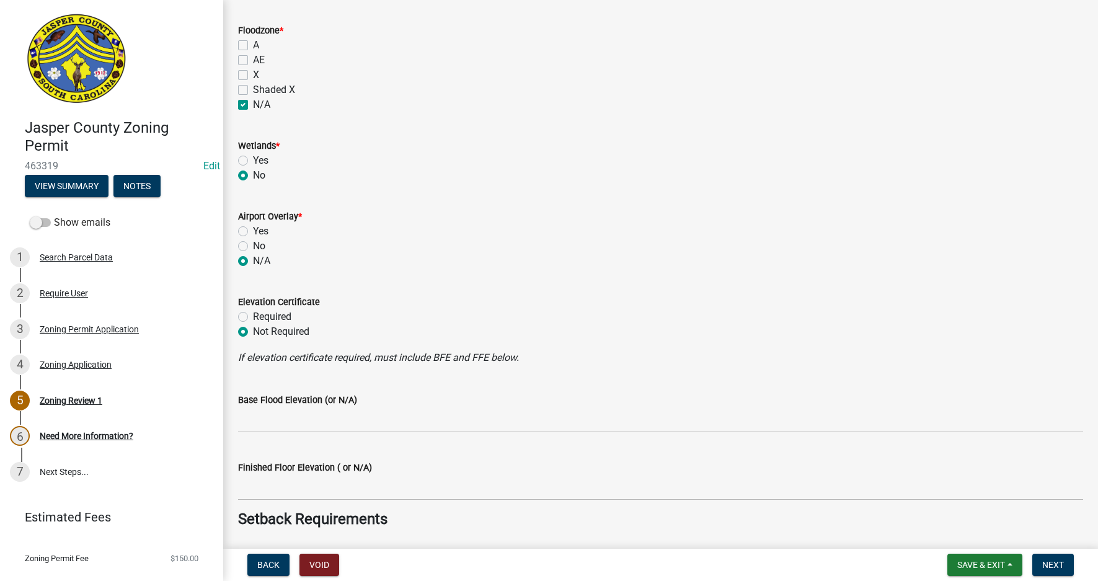
radio input "true"
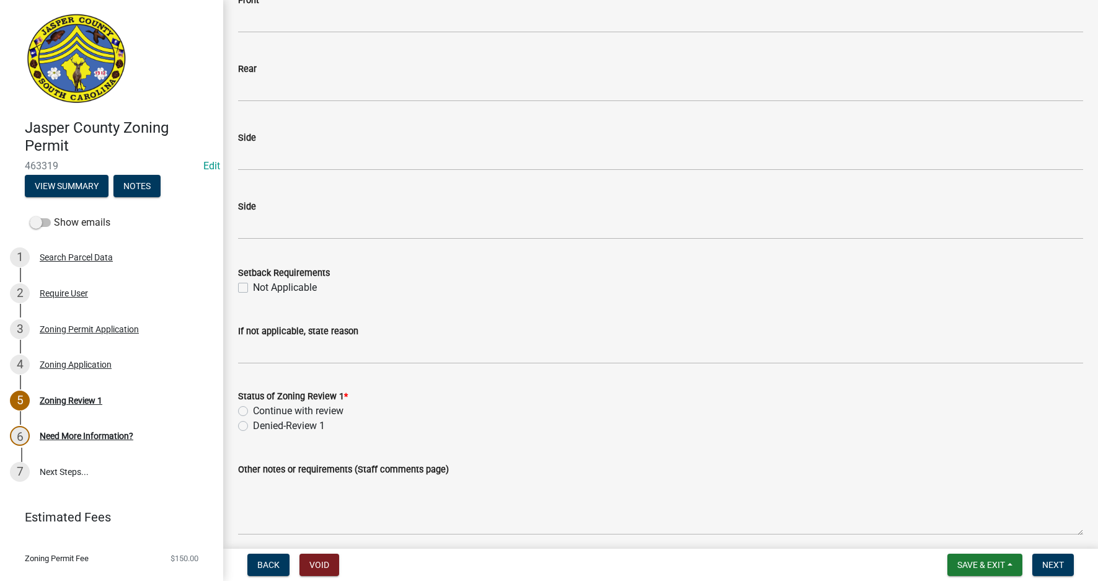
scroll to position [1860, 0]
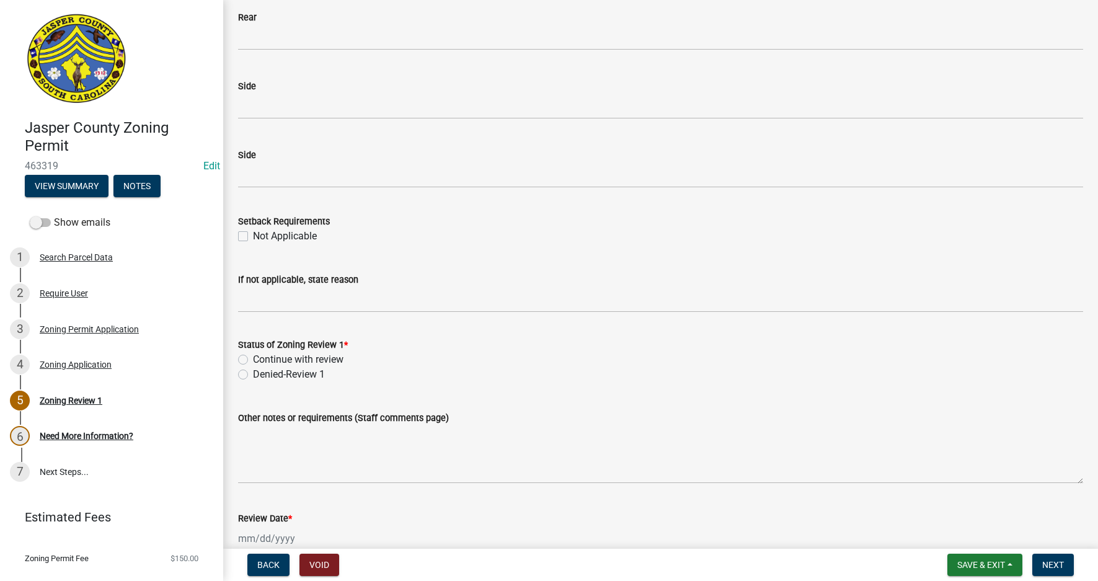
click at [253, 238] on label "Not Applicable" at bounding box center [285, 236] width 64 height 15
click at [253, 237] on input "Not Applicable" at bounding box center [257, 233] width 8 height 8
checkbox input "true"
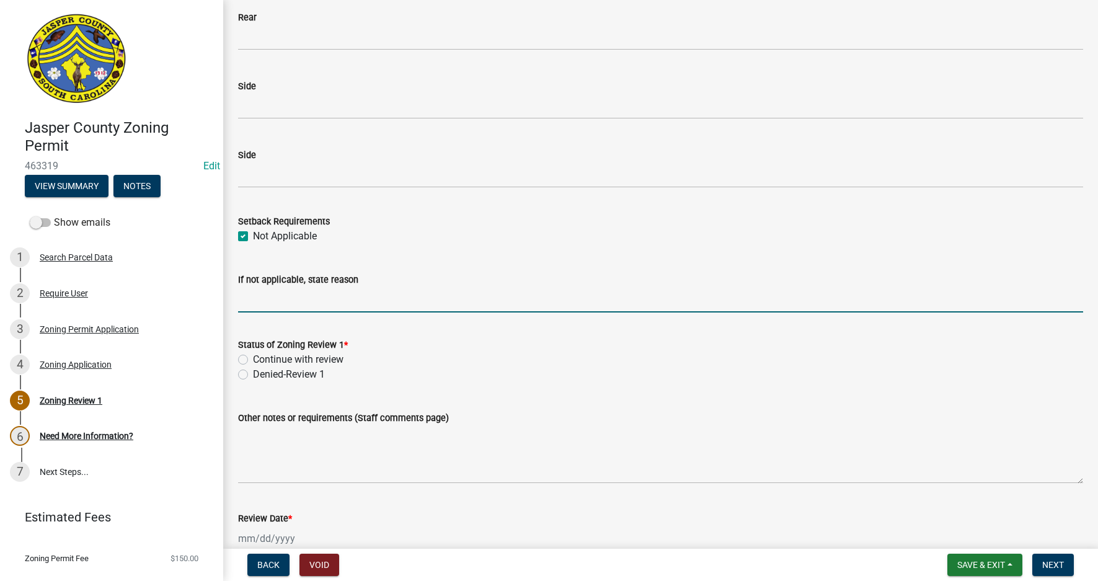
click at [262, 308] on input "If not applicable, state reason" at bounding box center [660, 299] width 845 height 25
type input "Tree Clearing Only"
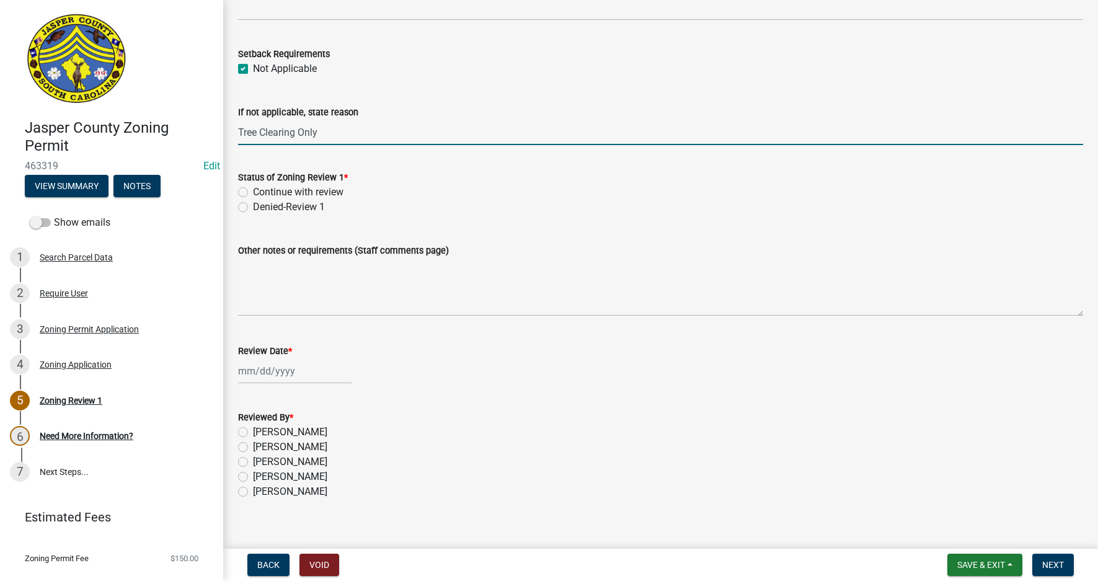
scroll to position [2042, 0]
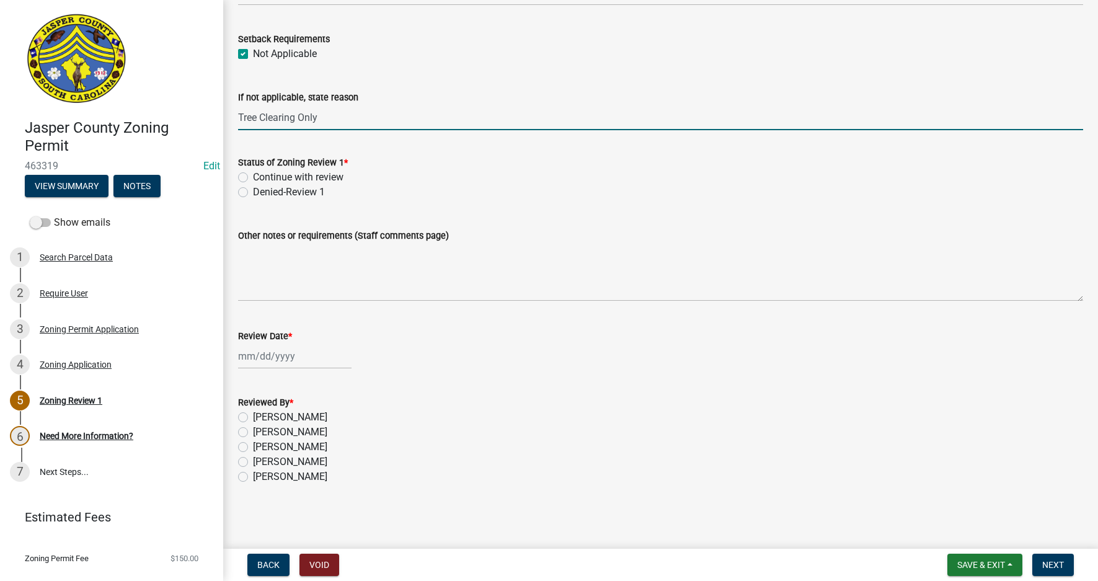
click at [253, 179] on label "Continue with review" at bounding box center [298, 177] width 91 height 15
click at [253, 178] on input "Continue with review" at bounding box center [257, 174] width 8 height 8
radio input "true"
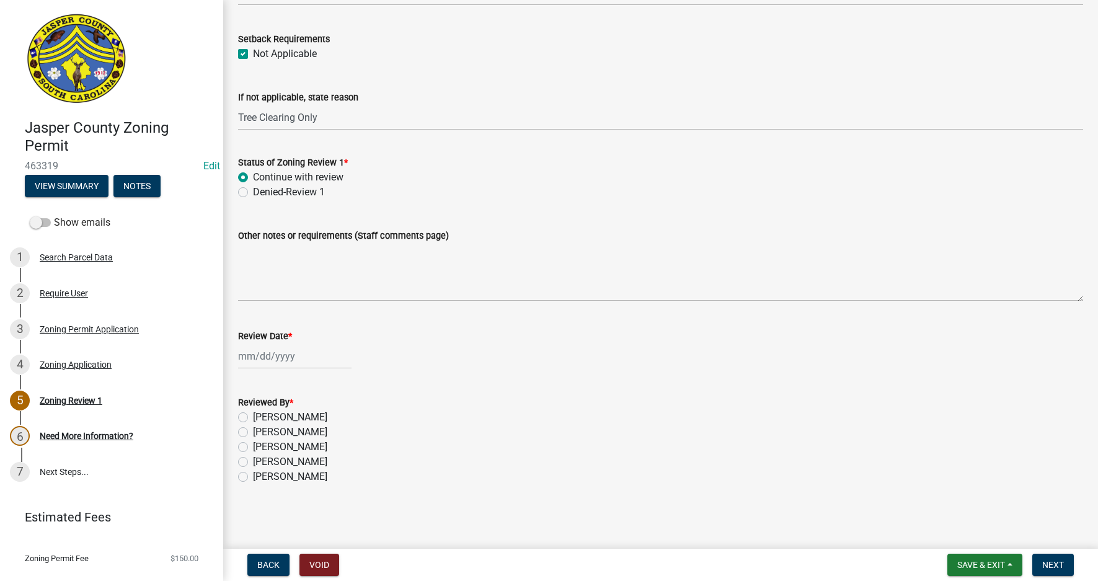
click at [275, 355] on div at bounding box center [294, 355] width 113 height 25
select select "8"
select select "2025"
click at [293, 460] on div "13" at bounding box center [290, 462] width 20 height 20
type input "[DATE]"
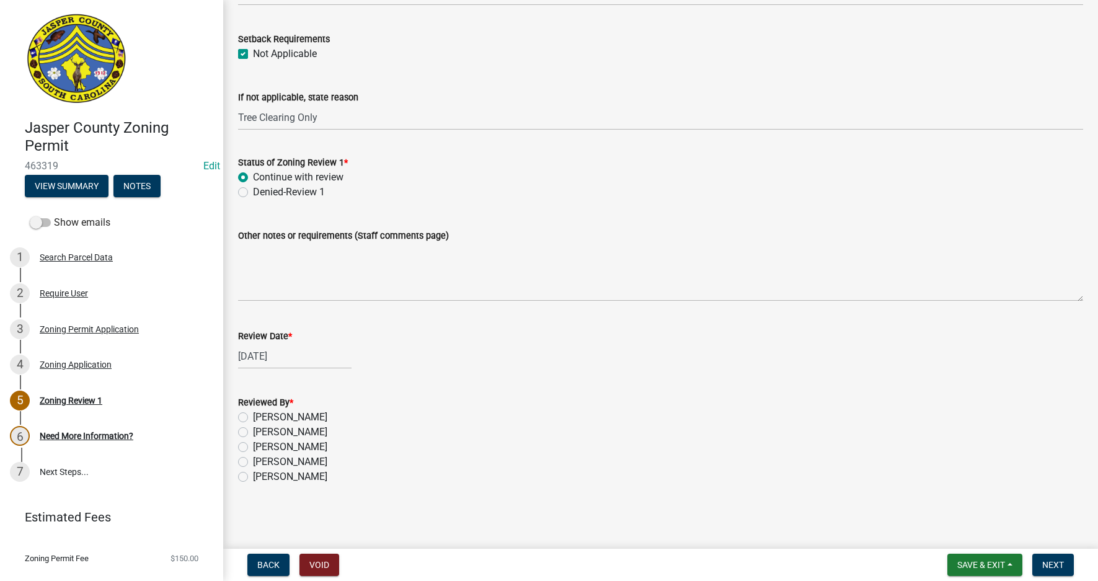
drag, startPoint x: 244, startPoint y: 480, endPoint x: 254, endPoint y: 480, distance: 9.3
click at [253, 480] on label "Tara Hayes" at bounding box center [290, 476] width 74 height 15
click at [253, 477] on input "Tara Hayes" at bounding box center [257, 473] width 8 height 8
radio input "true"
click at [1063, 564] on span "Next" at bounding box center [1053, 565] width 22 height 10
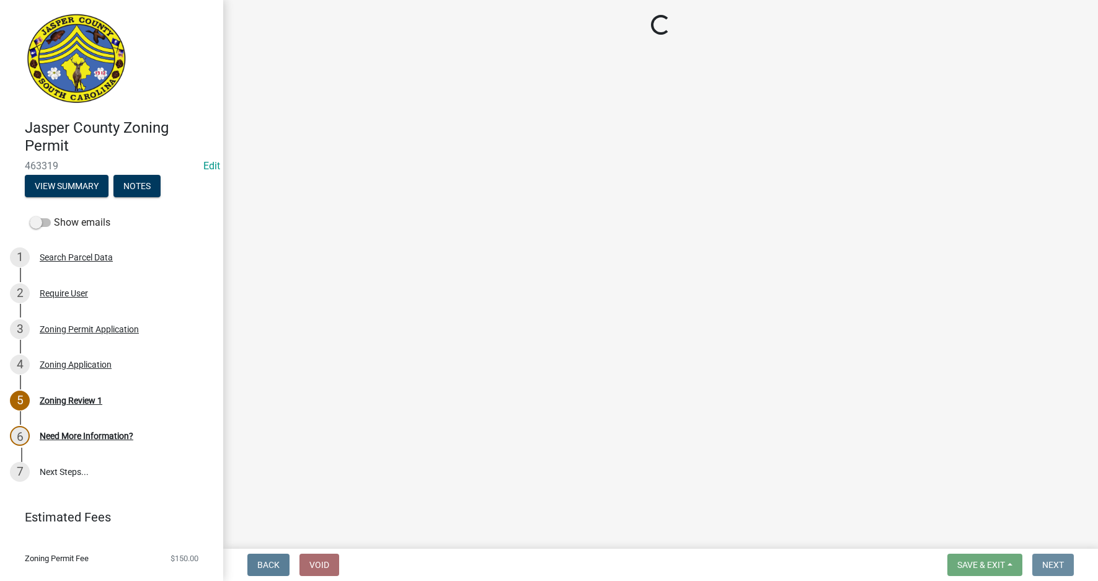
scroll to position [0, 0]
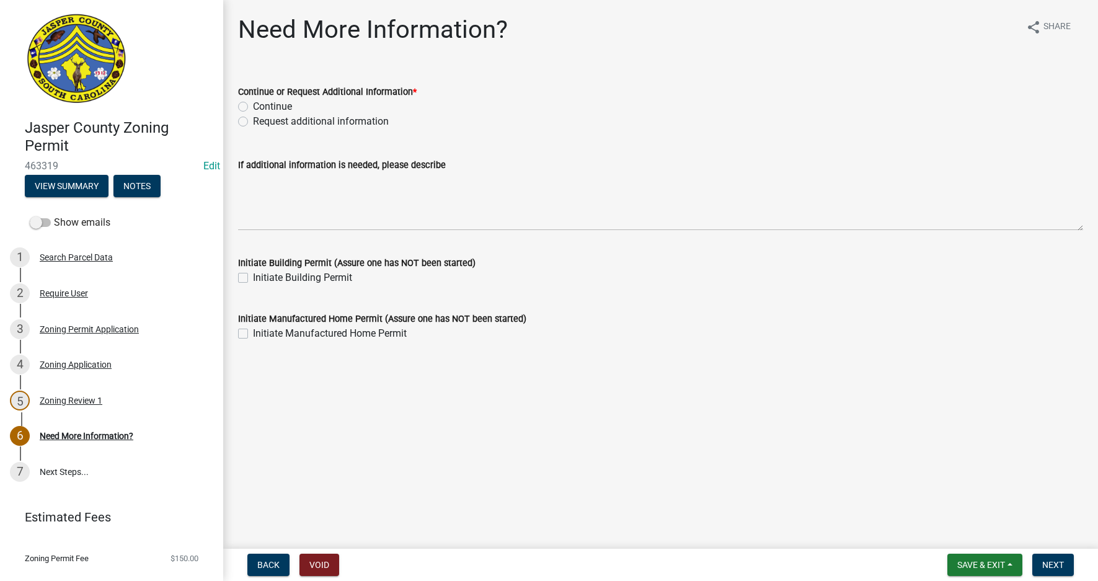
click at [253, 123] on label "Request additional information" at bounding box center [321, 121] width 136 height 15
click at [253, 122] on input "Request additional information" at bounding box center [257, 118] width 8 height 8
radio input "true"
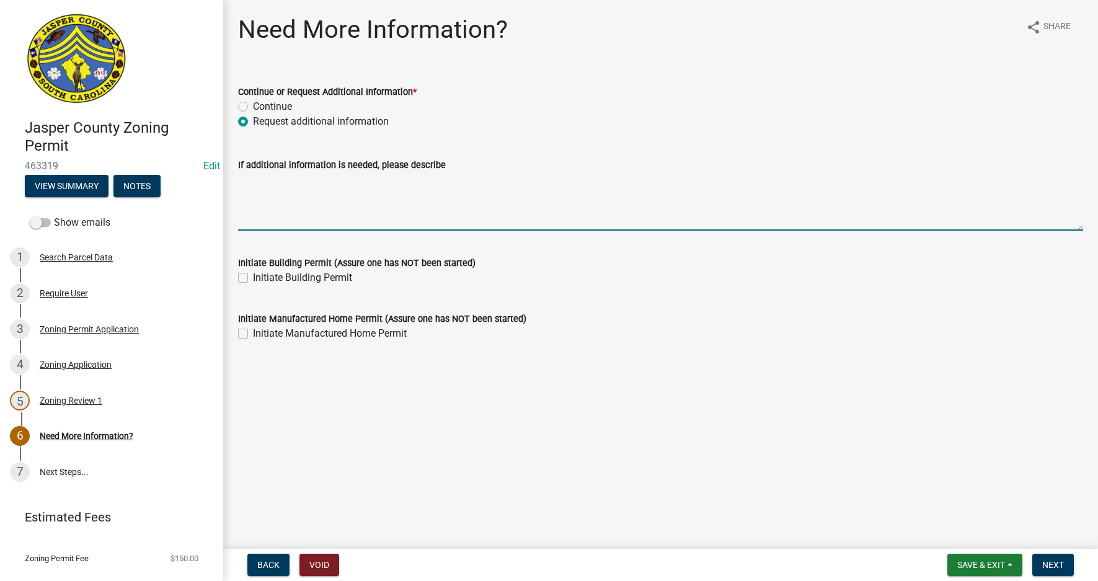
click at [265, 196] on textarea "If additional information is needed, please describe" at bounding box center [660, 201] width 845 height 58
type textarea "Can you please circle the trees that you are planning to remove on the tree sur…"
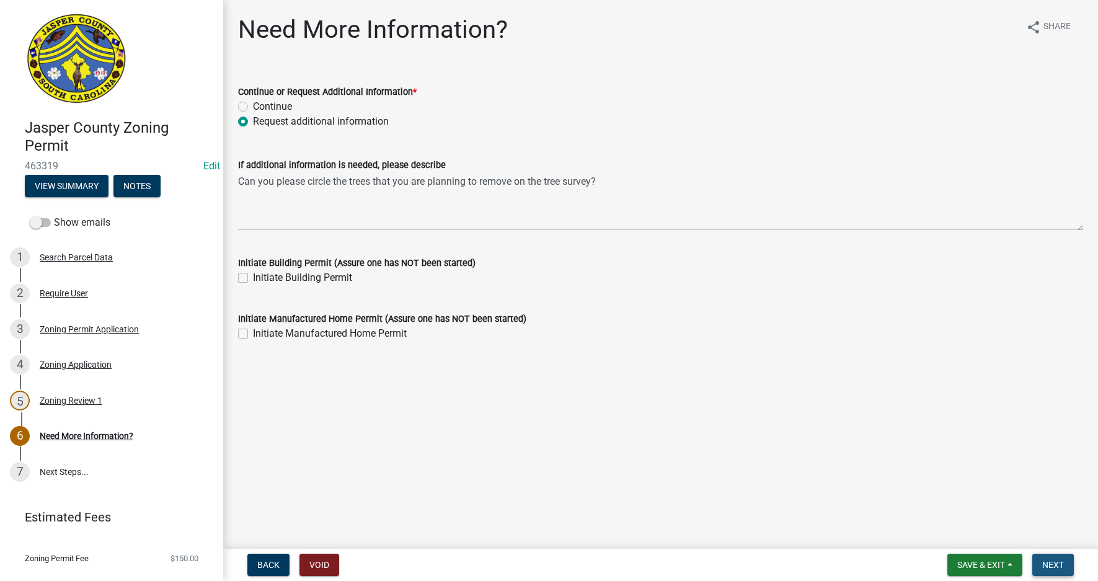
click at [1060, 562] on span "Next" at bounding box center [1053, 565] width 22 height 10
